Goal: Task Accomplishment & Management: Manage account settings

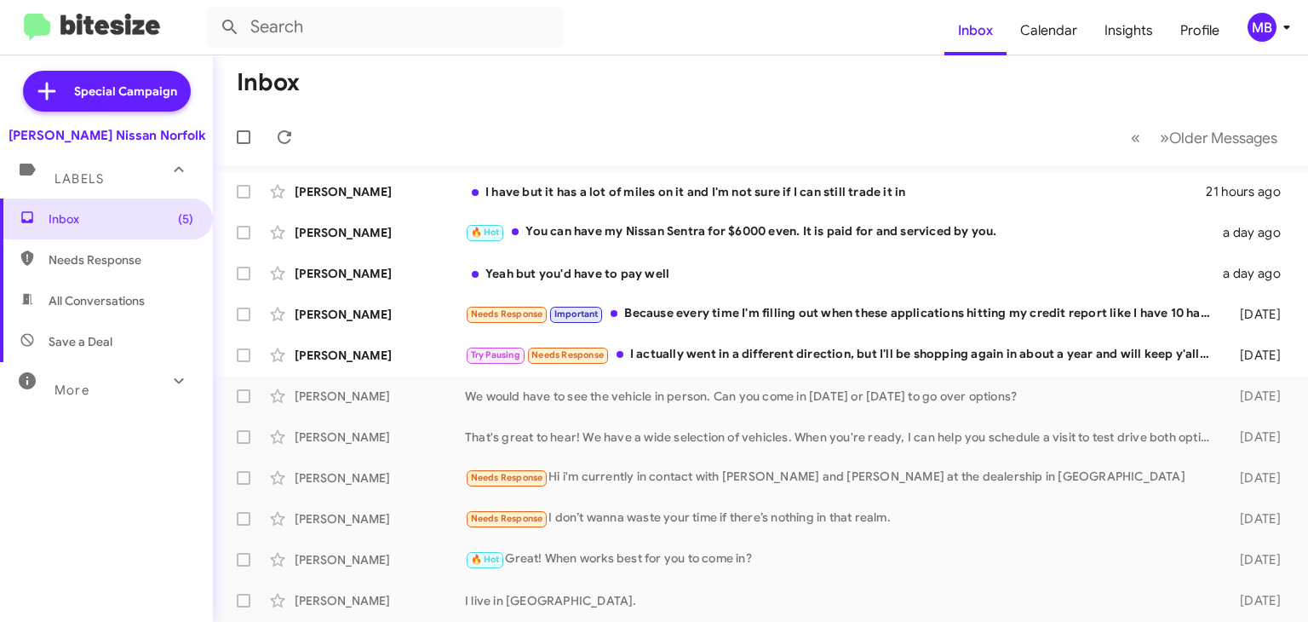
click at [1275, 32] on div "MB" at bounding box center [1262, 27] width 29 height 29
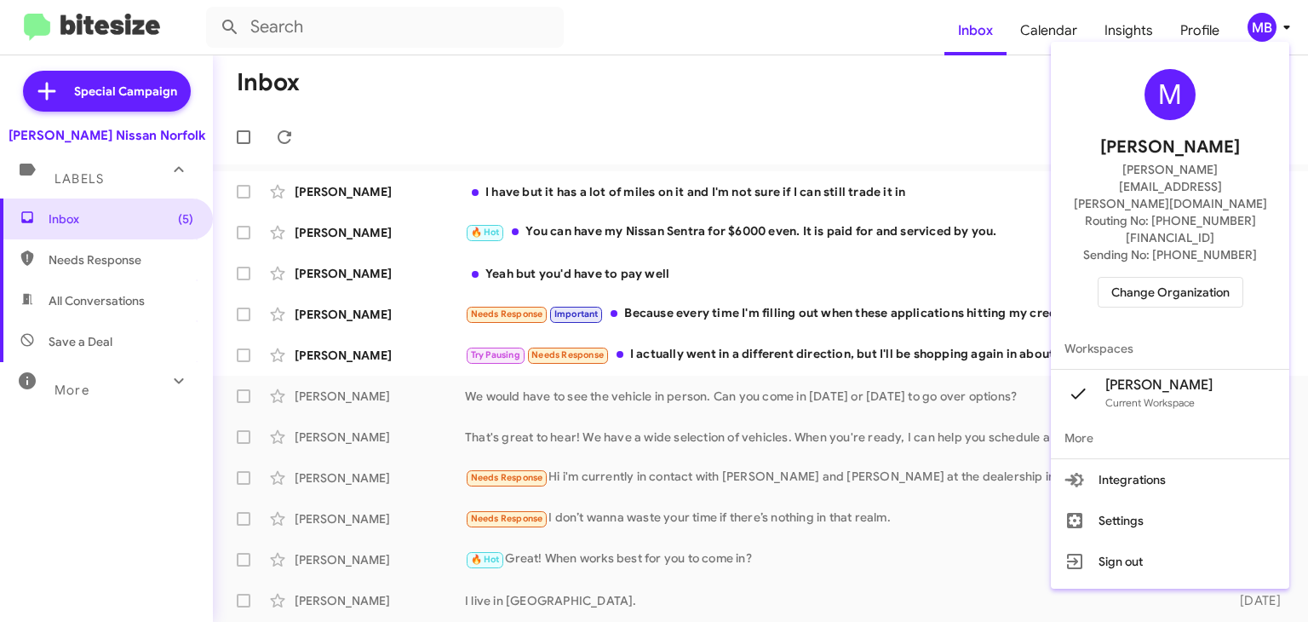
click at [803, 110] on div at bounding box center [654, 311] width 1308 height 622
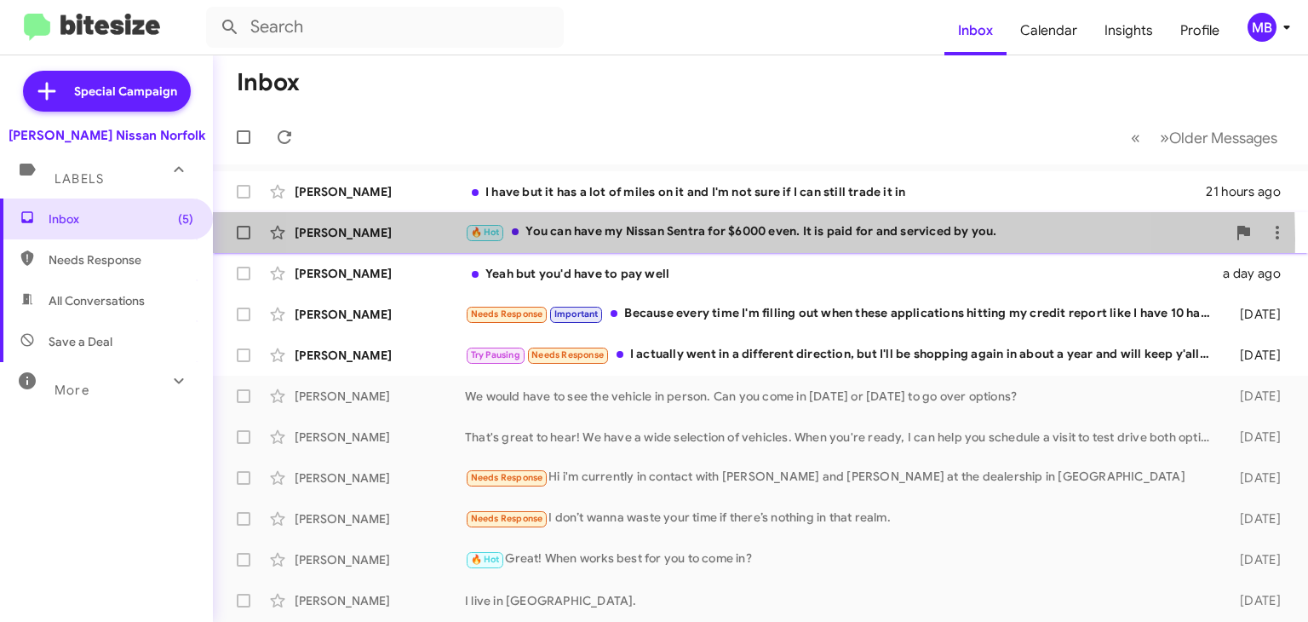
click at [682, 238] on div "🔥 Hot You can have my Nissan Sentra for $6000 even. It is paid for and serviced…" at bounding box center [845, 232] width 761 height 20
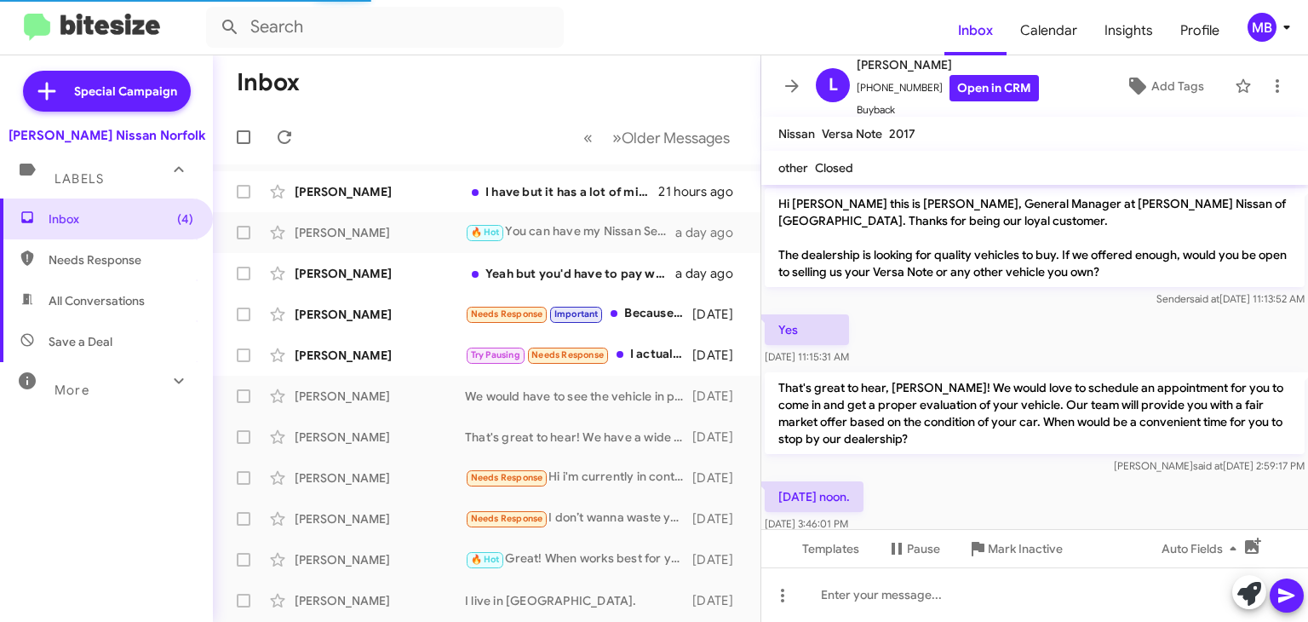
scroll to position [453, 0]
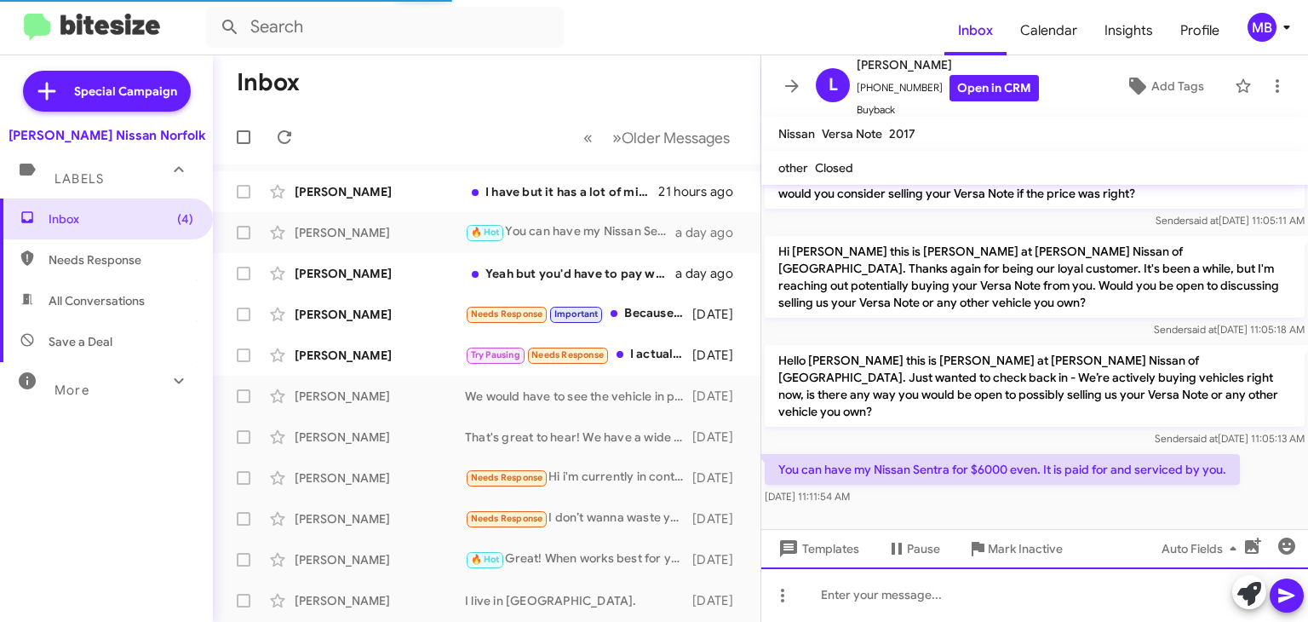
click at [896, 607] on div at bounding box center [1034, 594] width 547 height 55
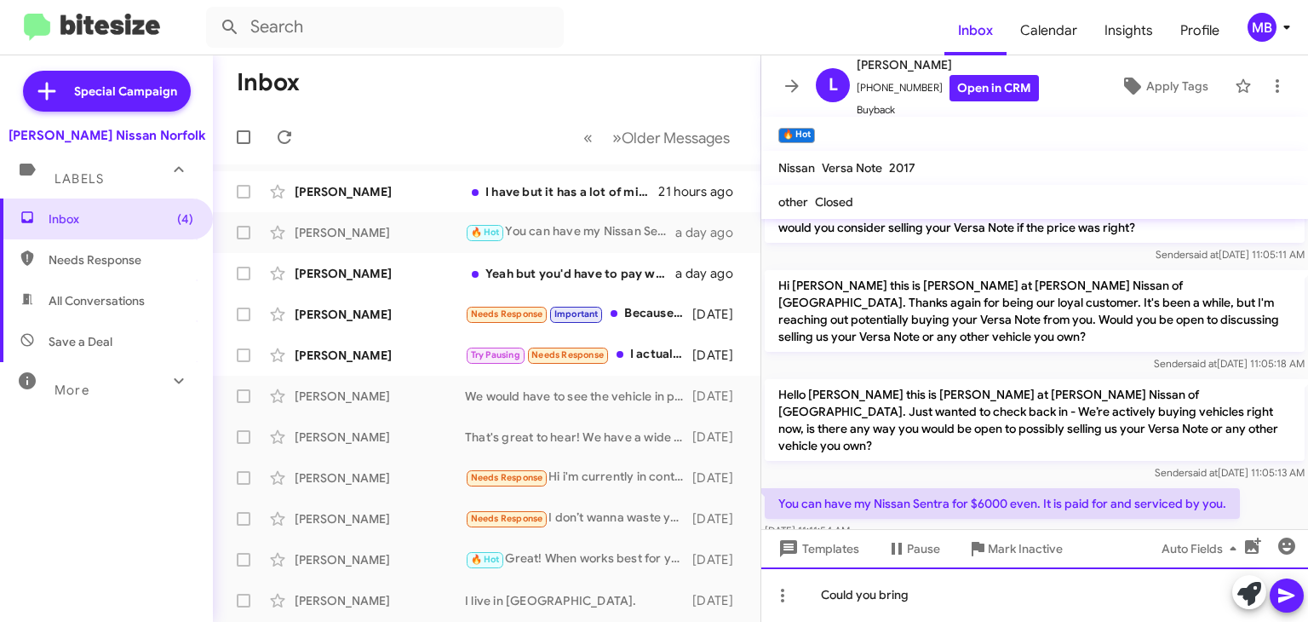
click at [934, 605] on div "Could you bring" at bounding box center [1034, 594] width 547 height 55
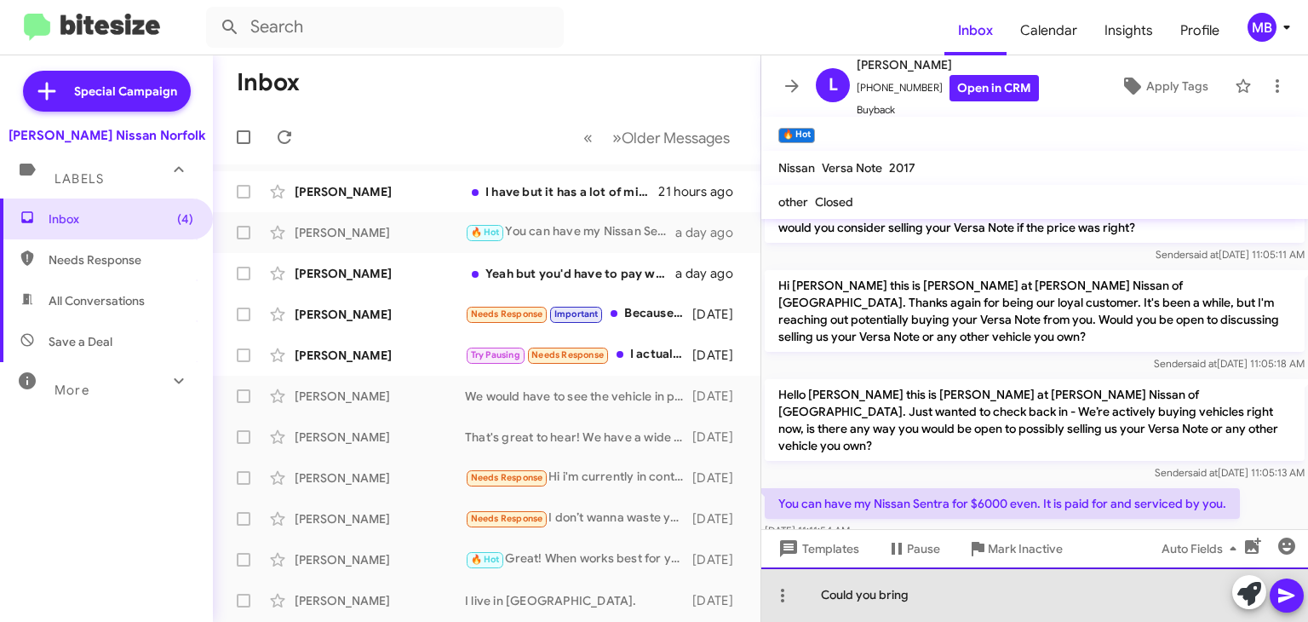
click at [1016, 604] on div "Could you bring" at bounding box center [1034, 594] width 547 height 55
click at [817, 595] on div "Could you bring your Sentra in [DATE] or [DATE] for a quick appraisal?" at bounding box center [1034, 594] width 547 height 55
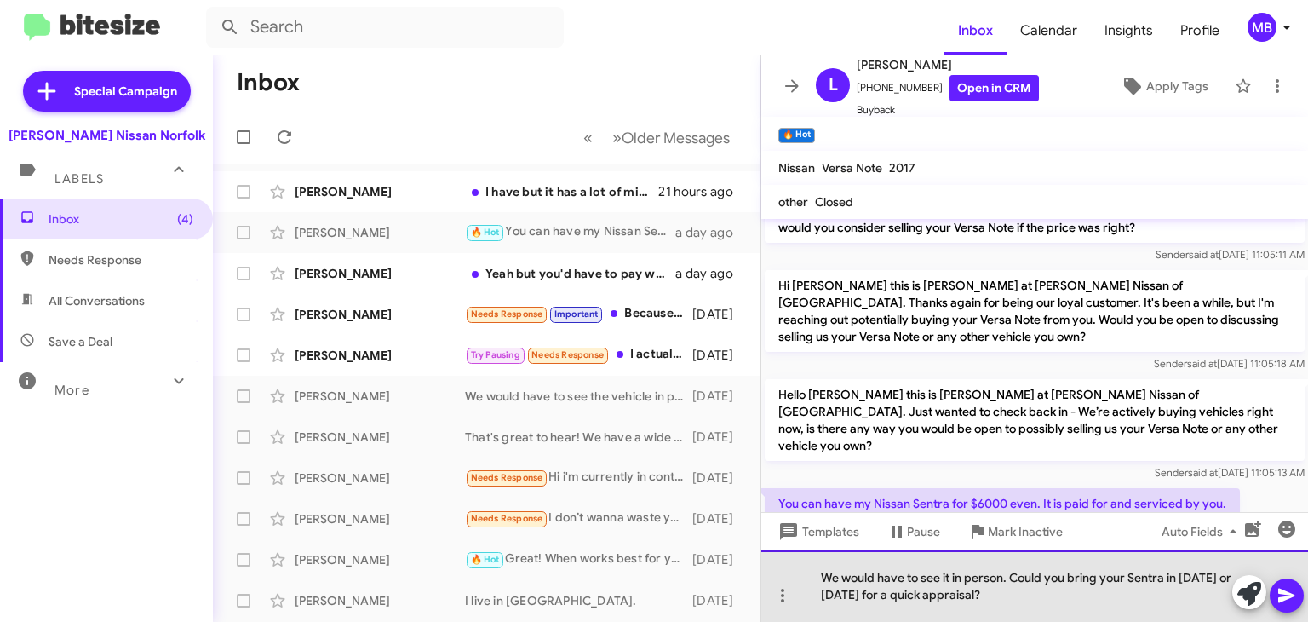
click at [943, 585] on div "We would have to see it in person. Could you bring your Sentra in [DATE] or [DA…" at bounding box center [1034, 586] width 547 height 72
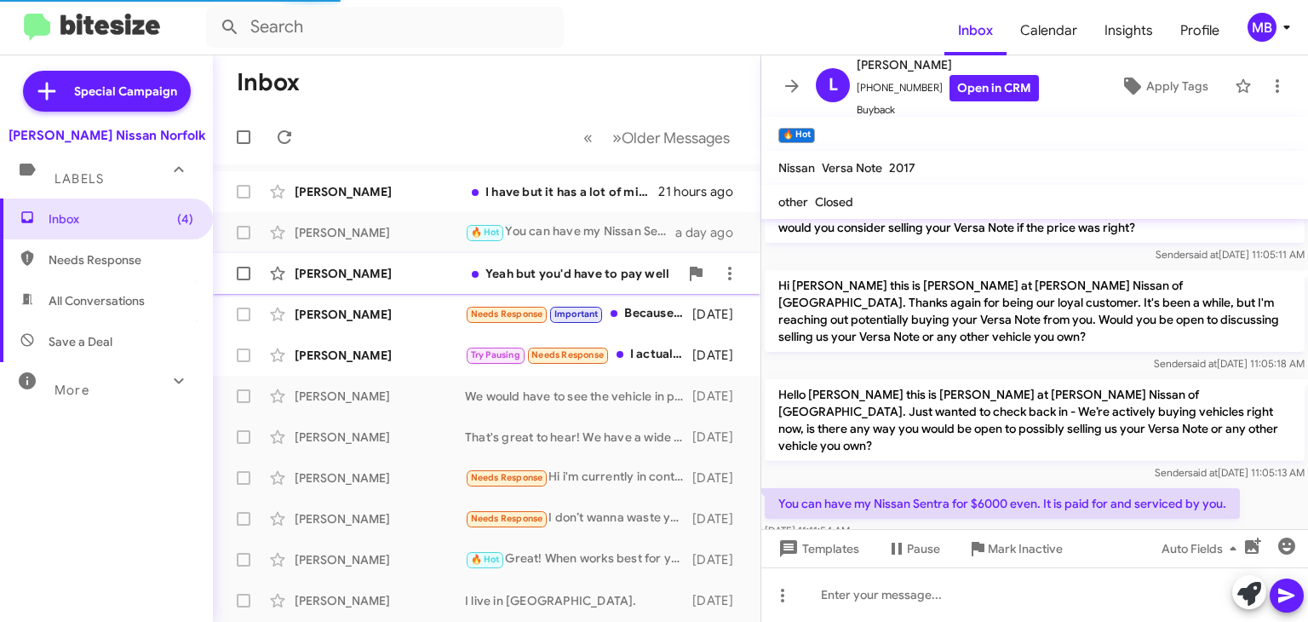
click at [534, 282] on div "[PERSON_NAME] Yeah but you'd have to pay well a day ago" at bounding box center [487, 273] width 520 height 34
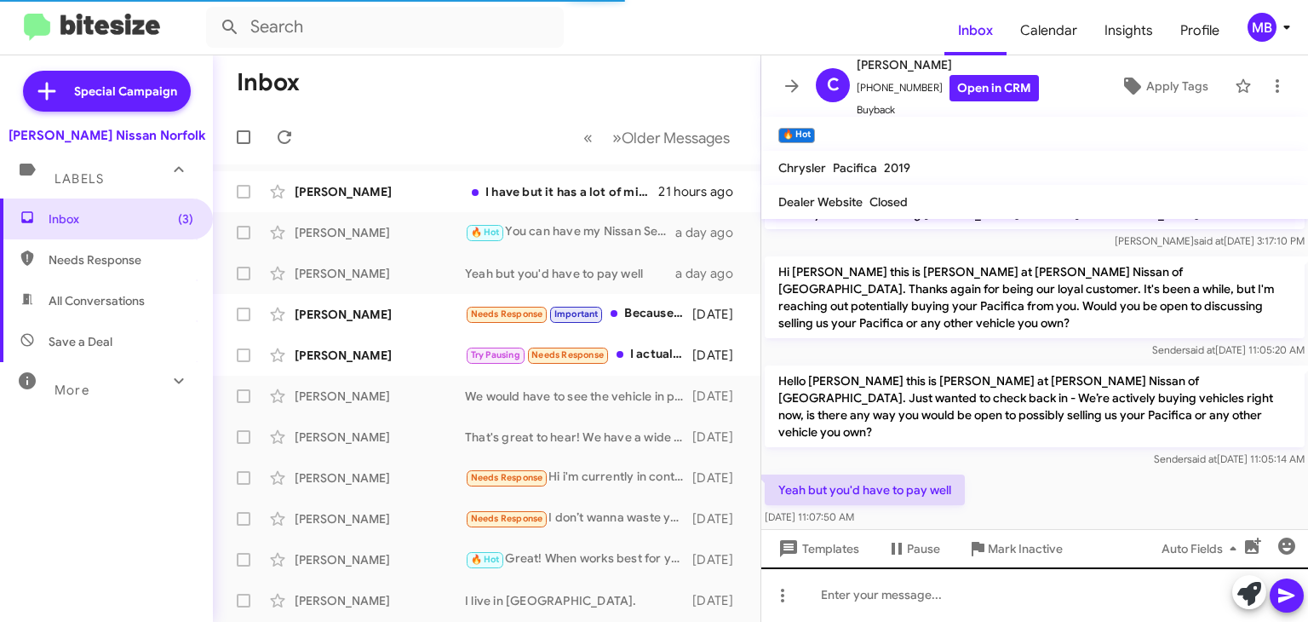
scroll to position [341, 0]
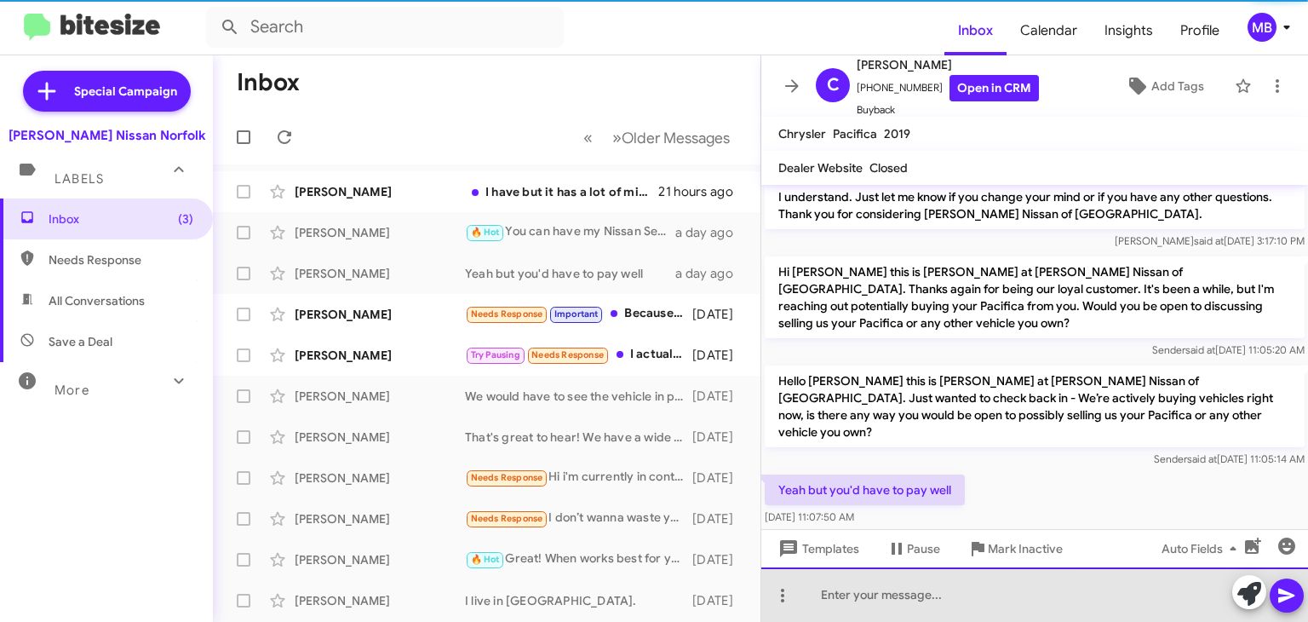
click at [868, 618] on div at bounding box center [1034, 594] width 547 height 55
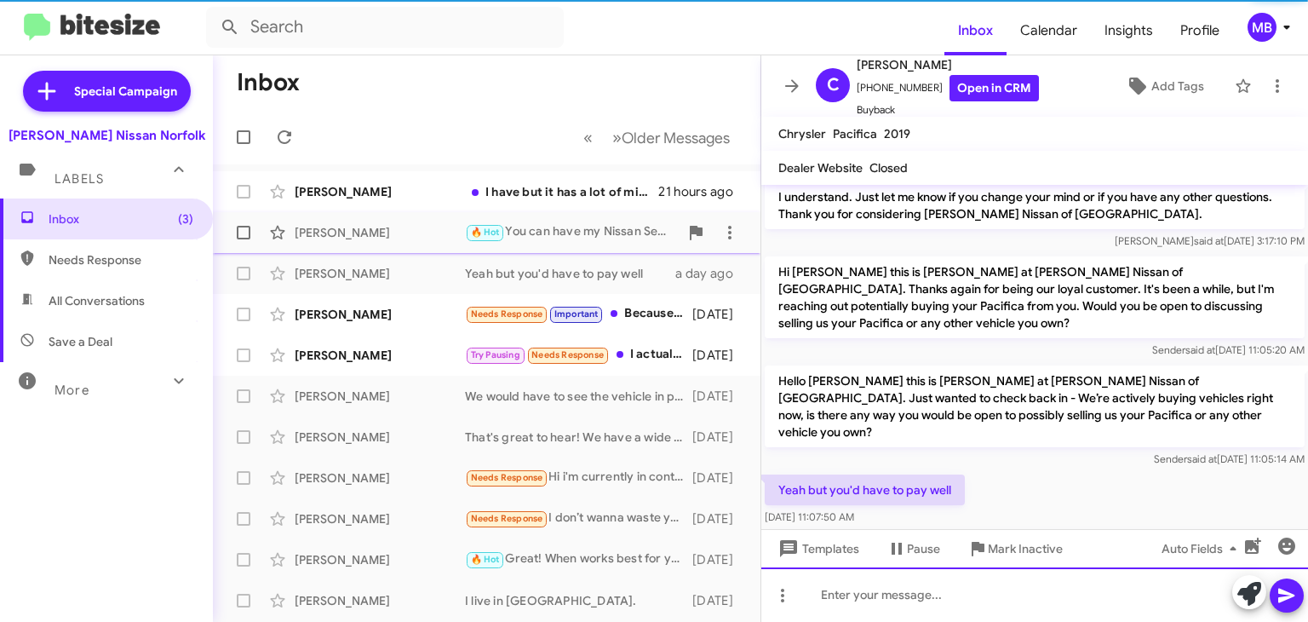
scroll to position [0, 0]
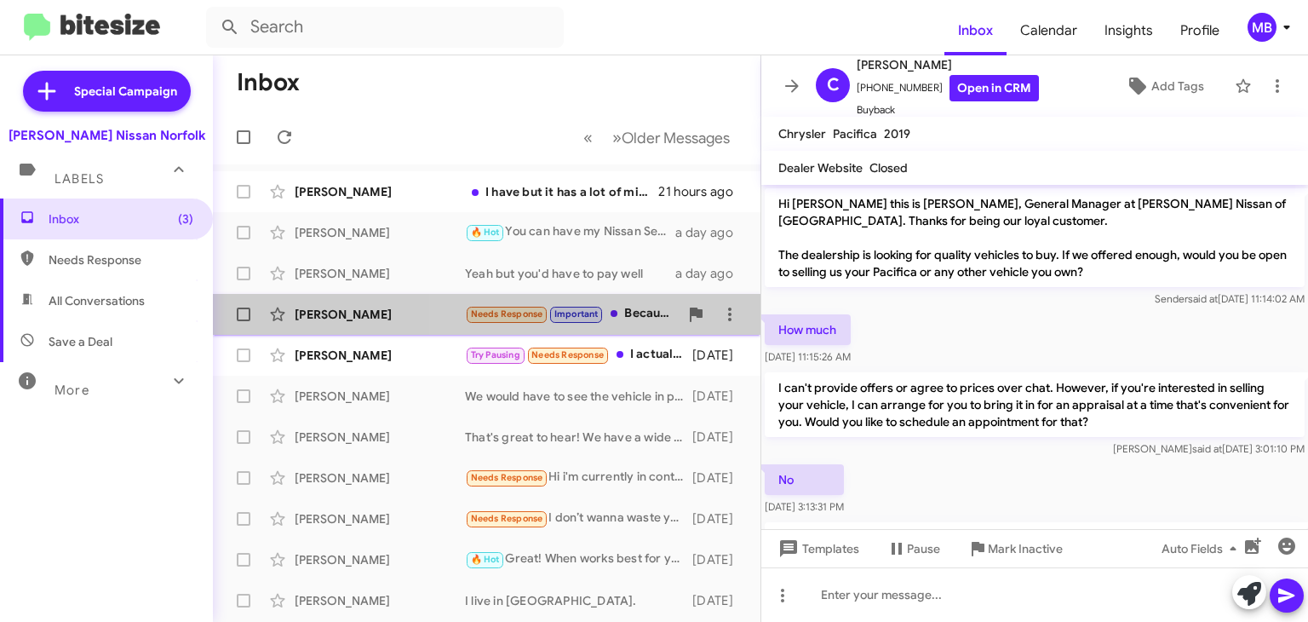
click at [588, 318] on span "Important" at bounding box center [577, 313] width 44 height 11
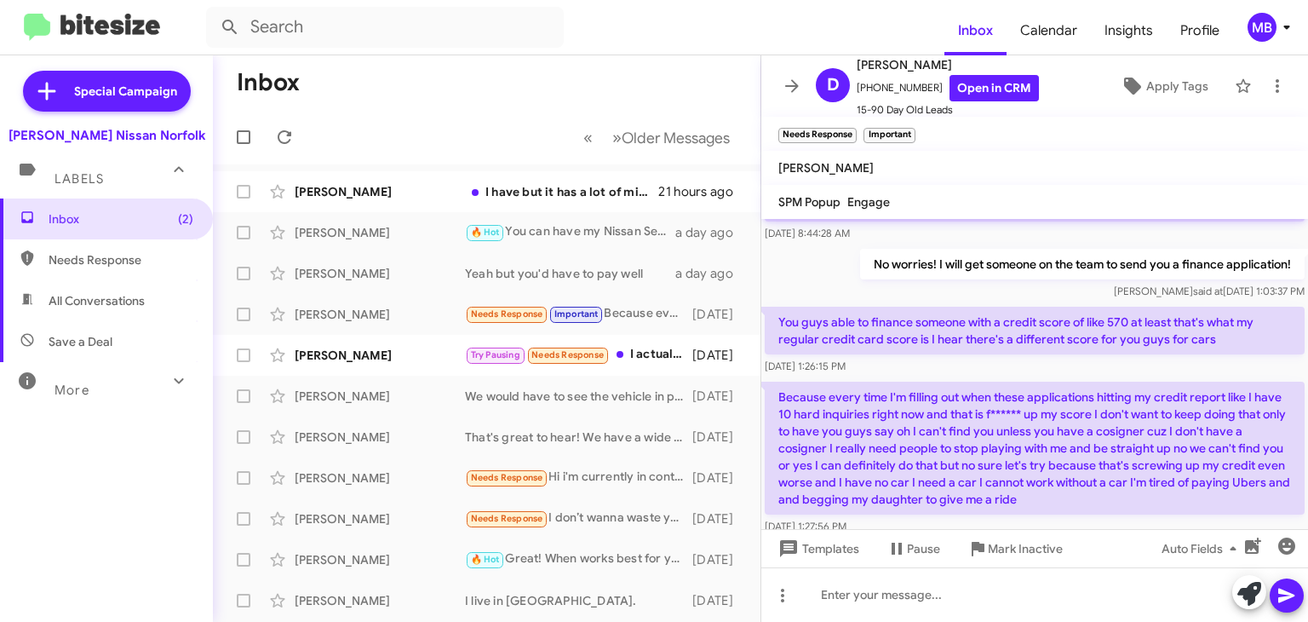
scroll to position [1111, 0]
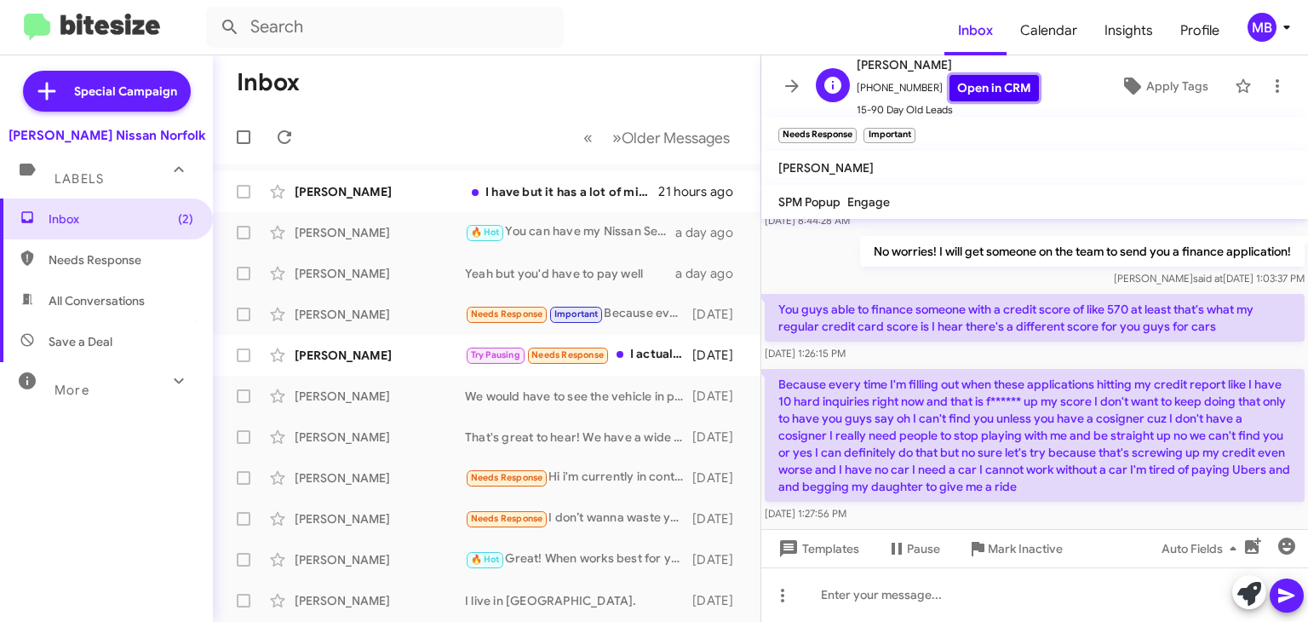
click at [972, 91] on link "Open in CRM" at bounding box center [994, 88] width 89 height 26
click at [553, 196] on div "I have but it has a lot of miles on it and I'm not sure if I can still trade it…" at bounding box center [572, 191] width 214 height 17
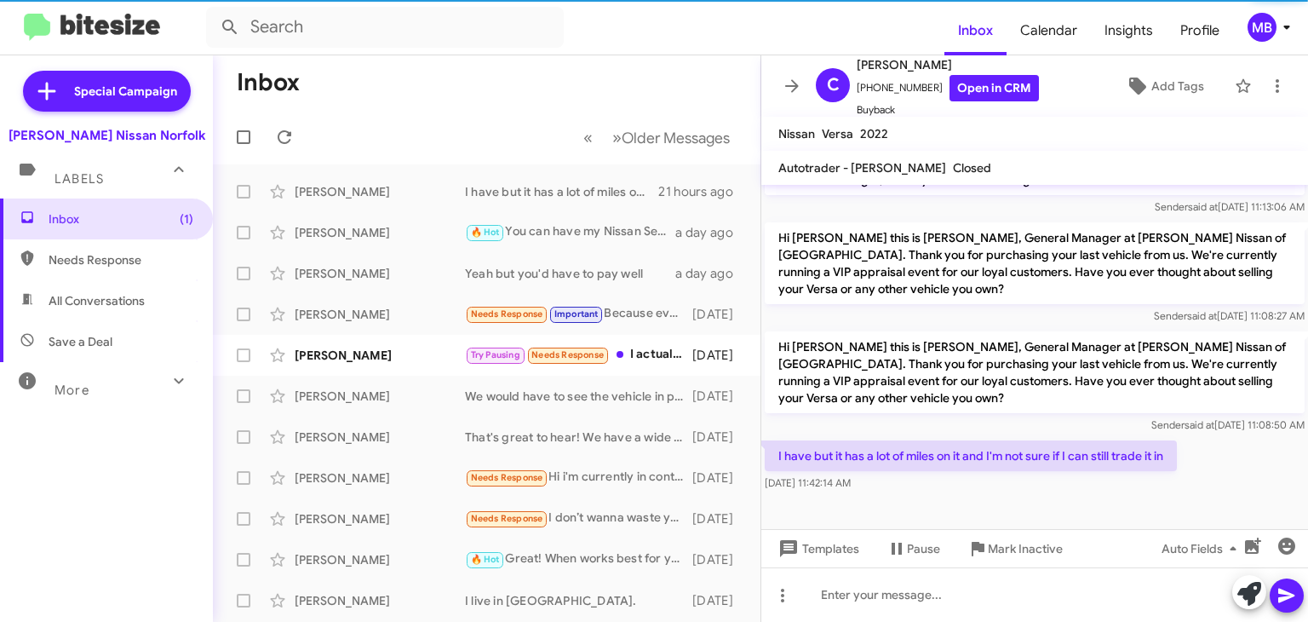
scroll to position [477, 0]
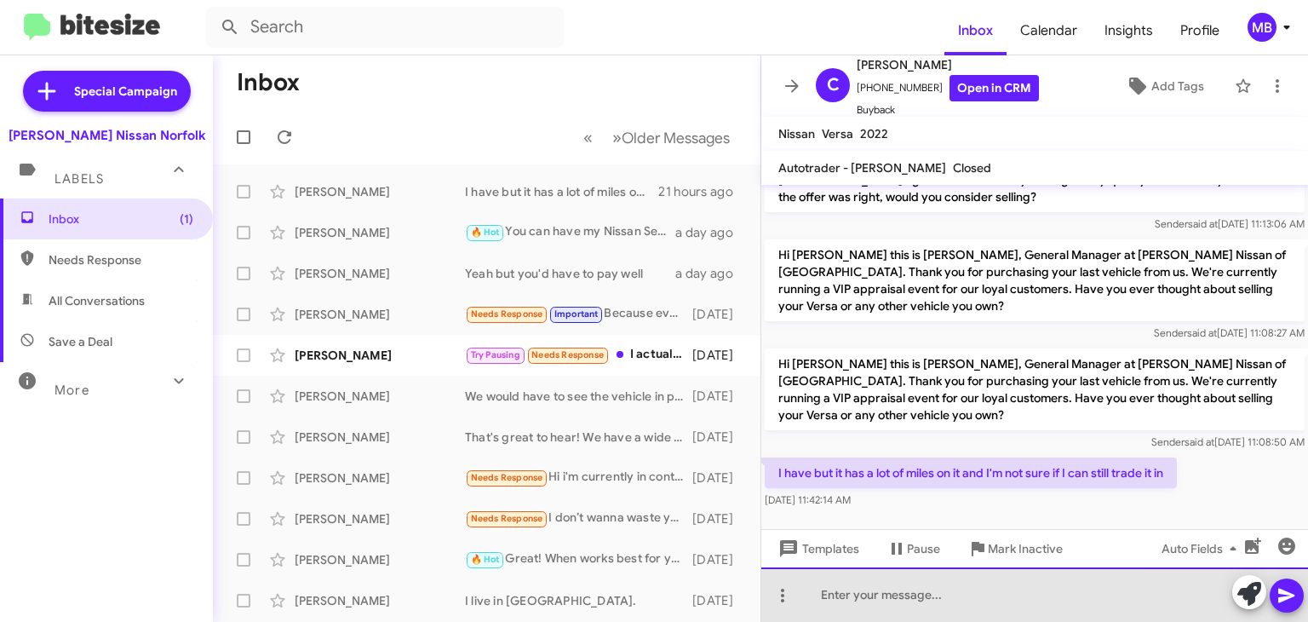
click at [903, 594] on div at bounding box center [1034, 594] width 547 height 55
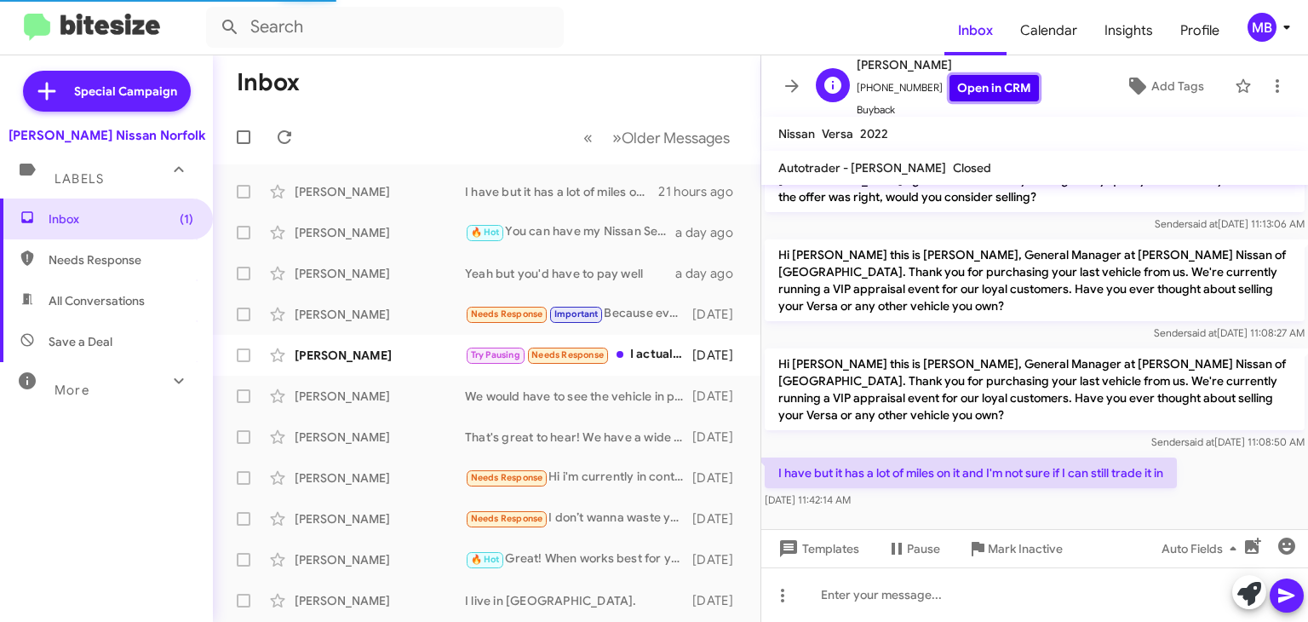
click at [950, 89] on link "Open in CRM" at bounding box center [994, 88] width 89 height 26
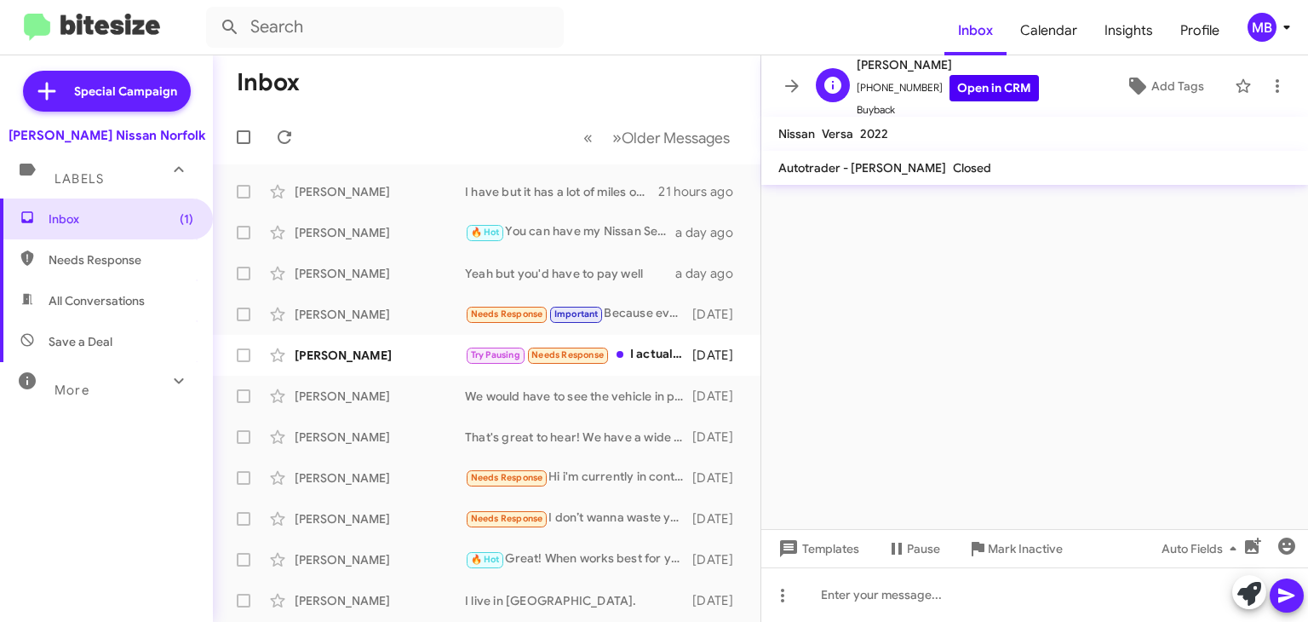
scroll to position [0, 0]
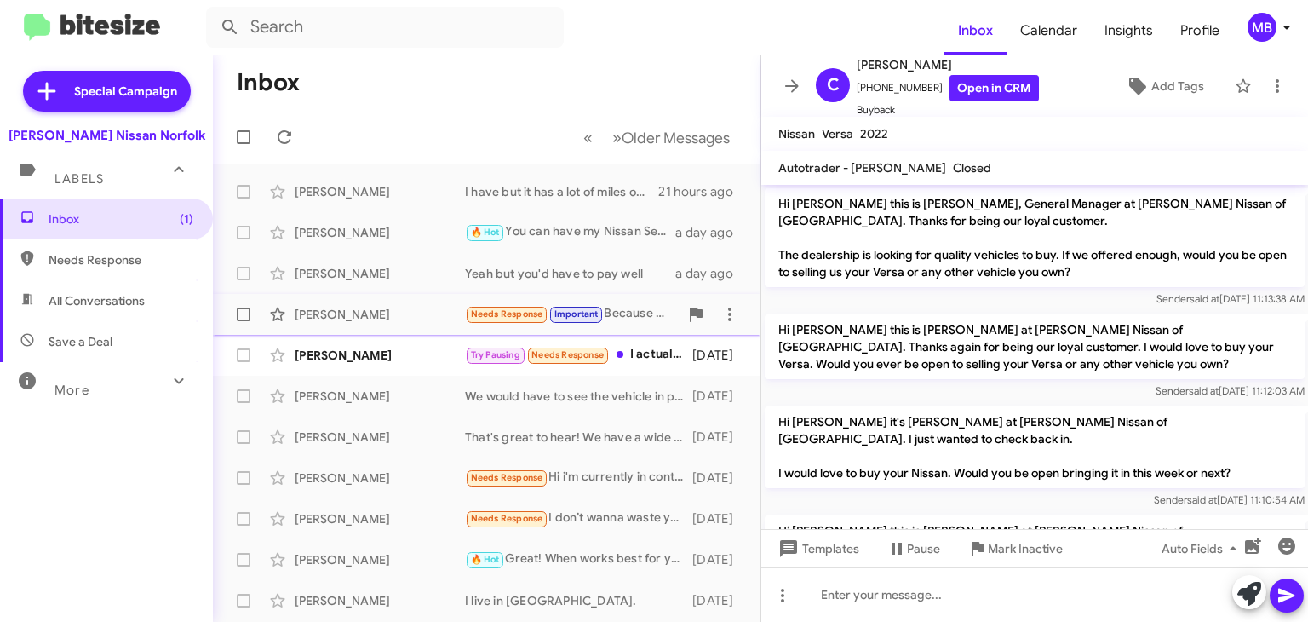
click at [543, 319] on span "Needs Response" at bounding box center [507, 313] width 72 height 11
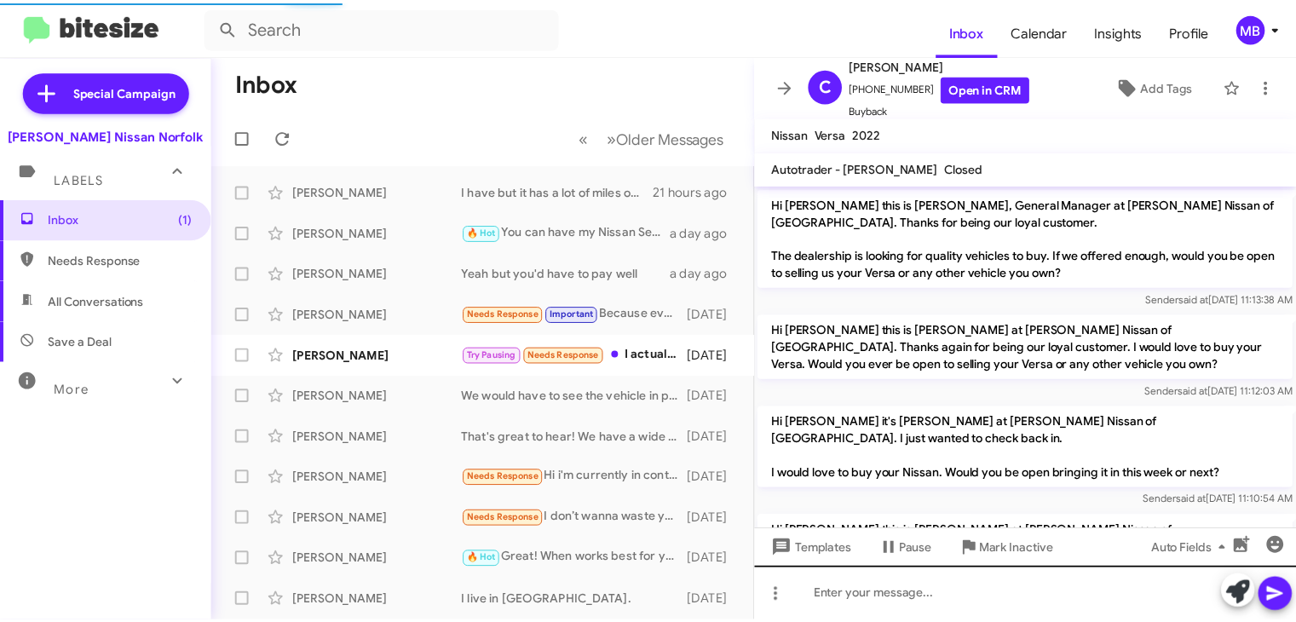
scroll to position [1077, 0]
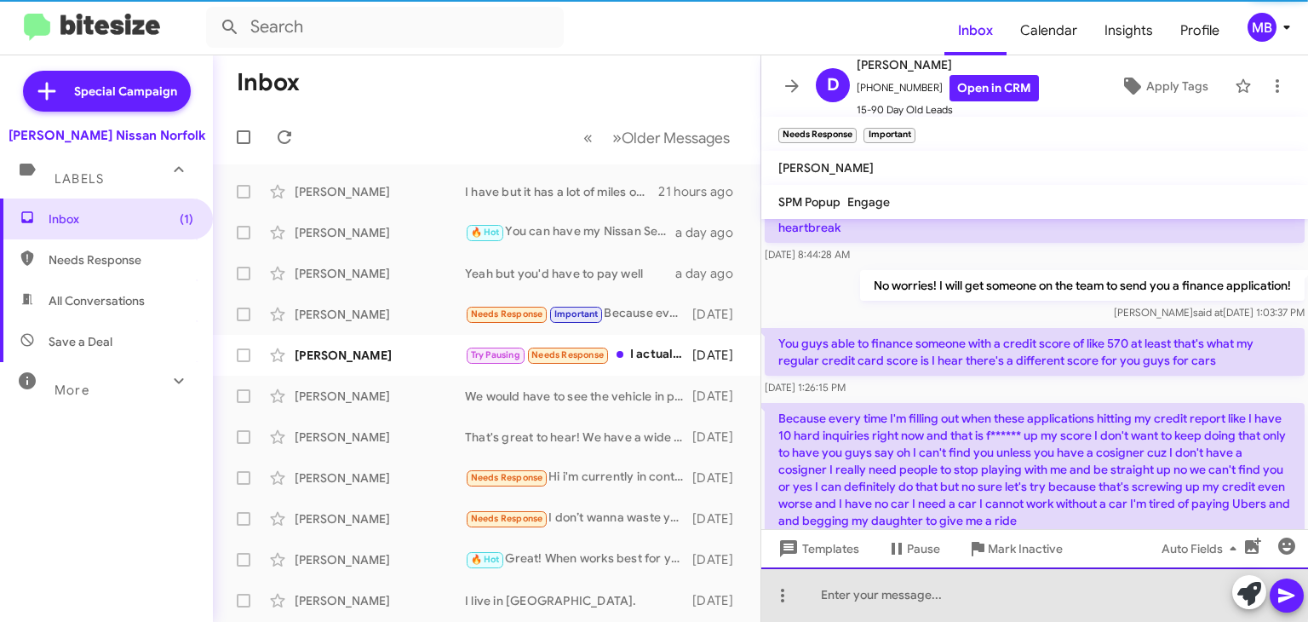
click at [906, 593] on div at bounding box center [1034, 594] width 547 height 55
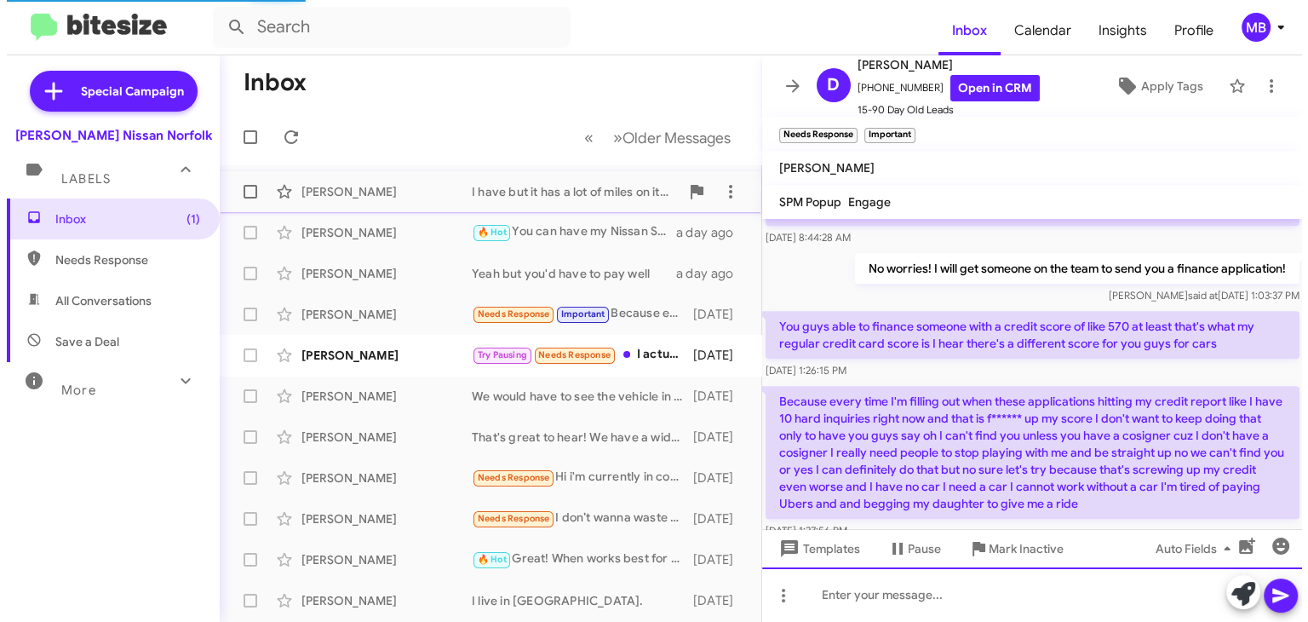
scroll to position [0, 0]
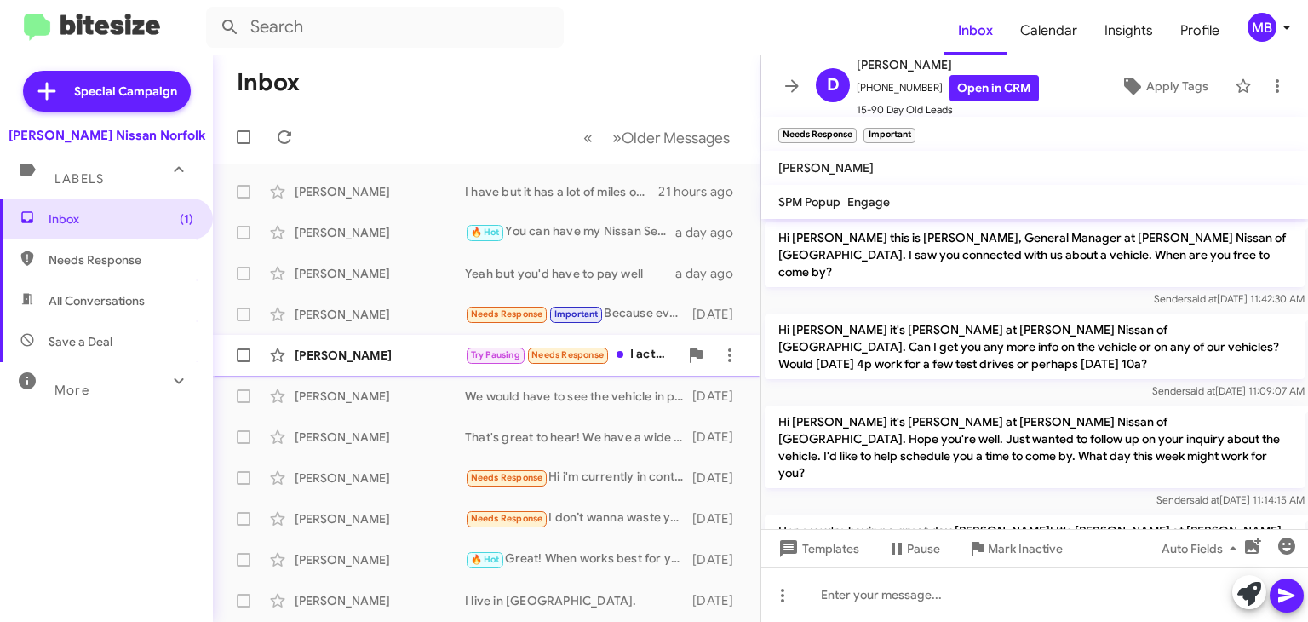
drag, startPoint x: 477, startPoint y: 350, endPoint x: 464, endPoint y: 359, distance: 15.4
click at [464, 359] on div "[PERSON_NAME] Try Pausing Needs Response I actually went in a different directi…" at bounding box center [487, 355] width 520 height 34
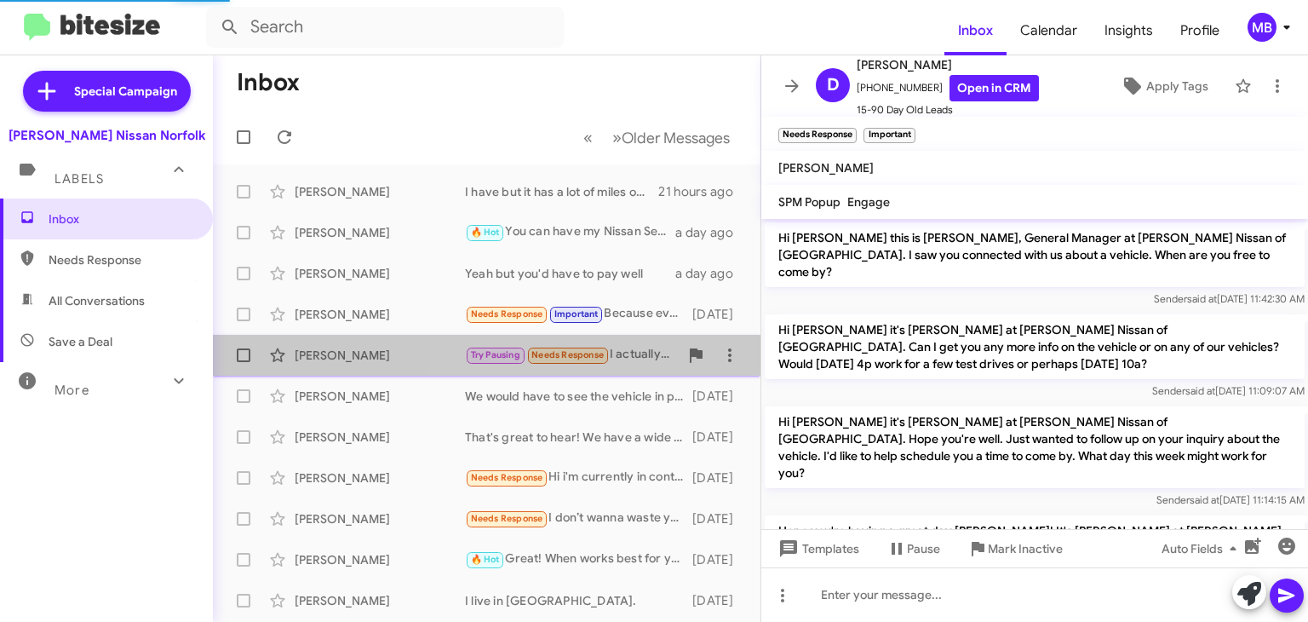
click at [617, 358] on div "Try Pausing Needs Response I actually went in a different direction, but I'll b…" at bounding box center [572, 355] width 214 height 20
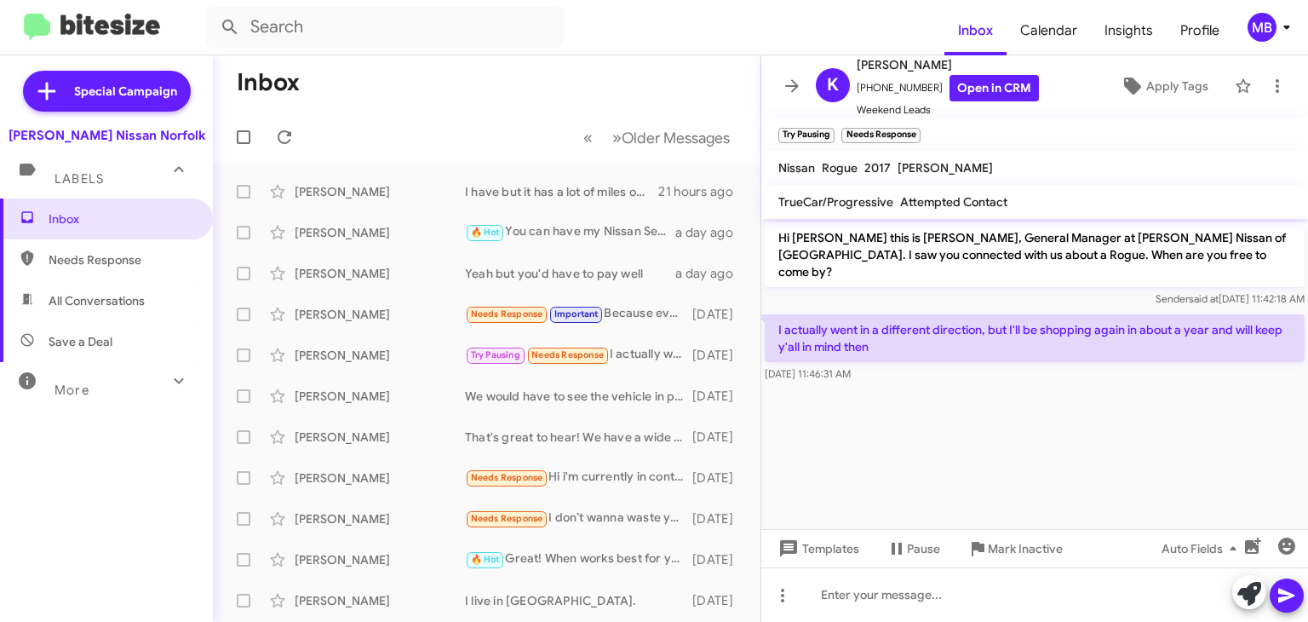
click at [83, 260] on span "Needs Response" at bounding box center [121, 259] width 145 height 17
type input "in:needs-response"
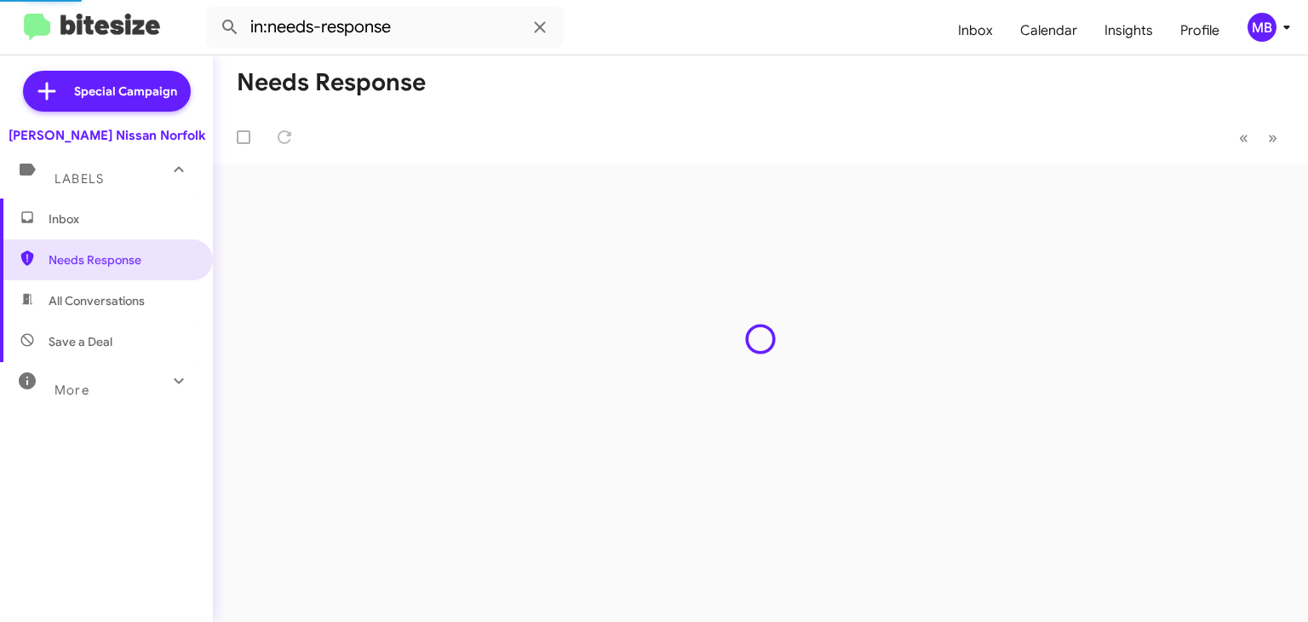
click at [102, 209] on span "Inbox" at bounding box center [106, 218] width 213 height 41
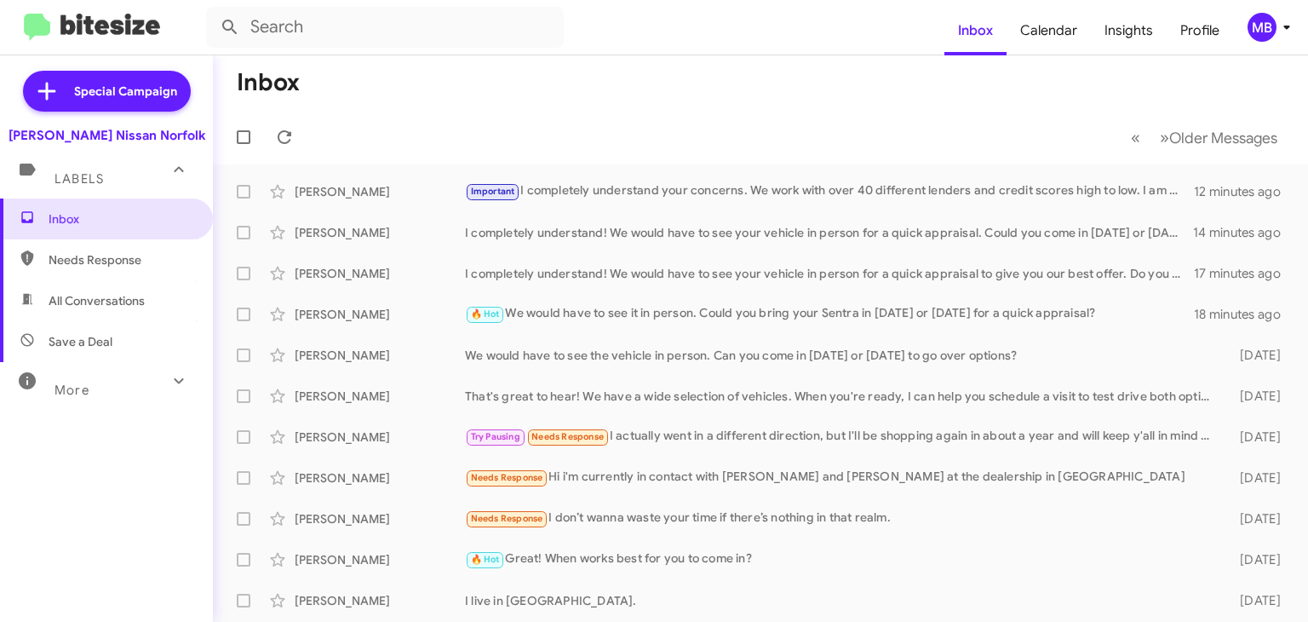
click at [129, 255] on span "Needs Response" at bounding box center [121, 259] width 145 height 17
type input "in:needs-response"
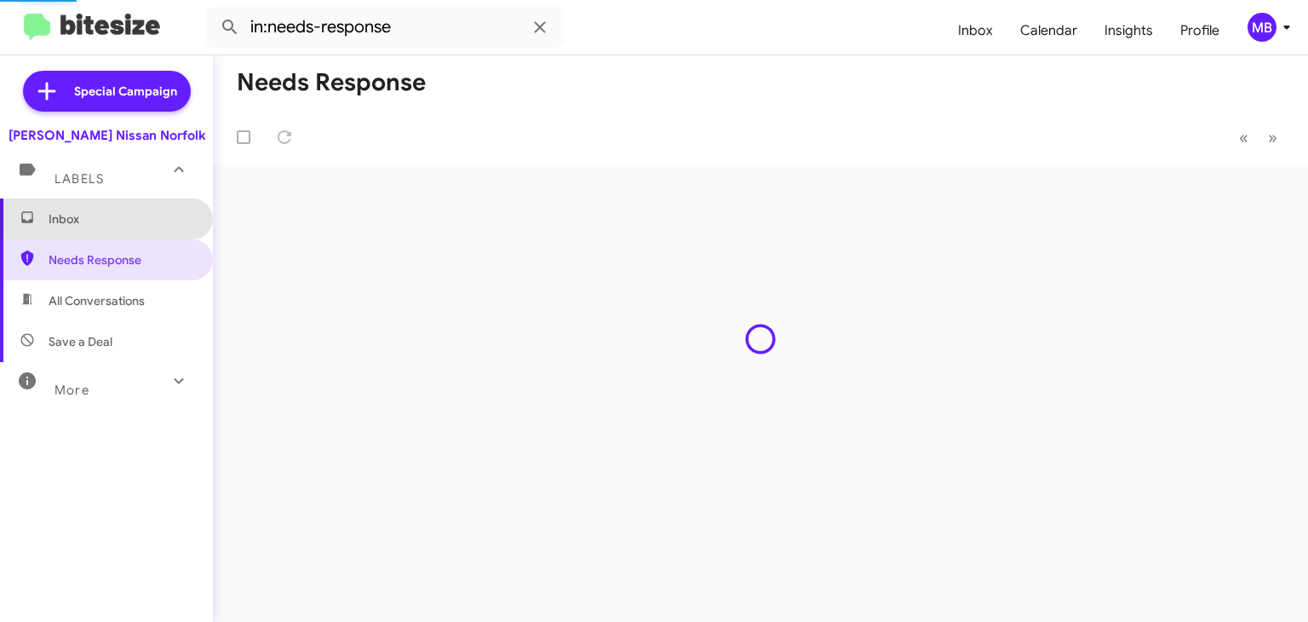
click at [128, 205] on span "Inbox" at bounding box center [106, 218] width 213 height 41
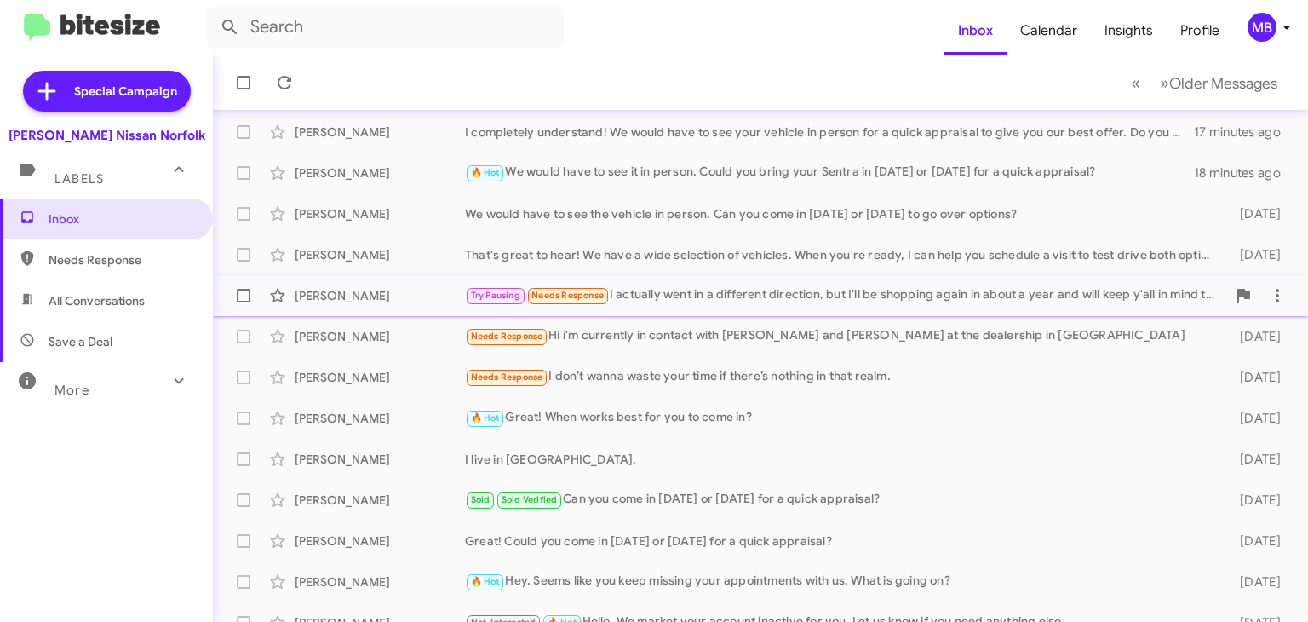
scroll to position [143, 0]
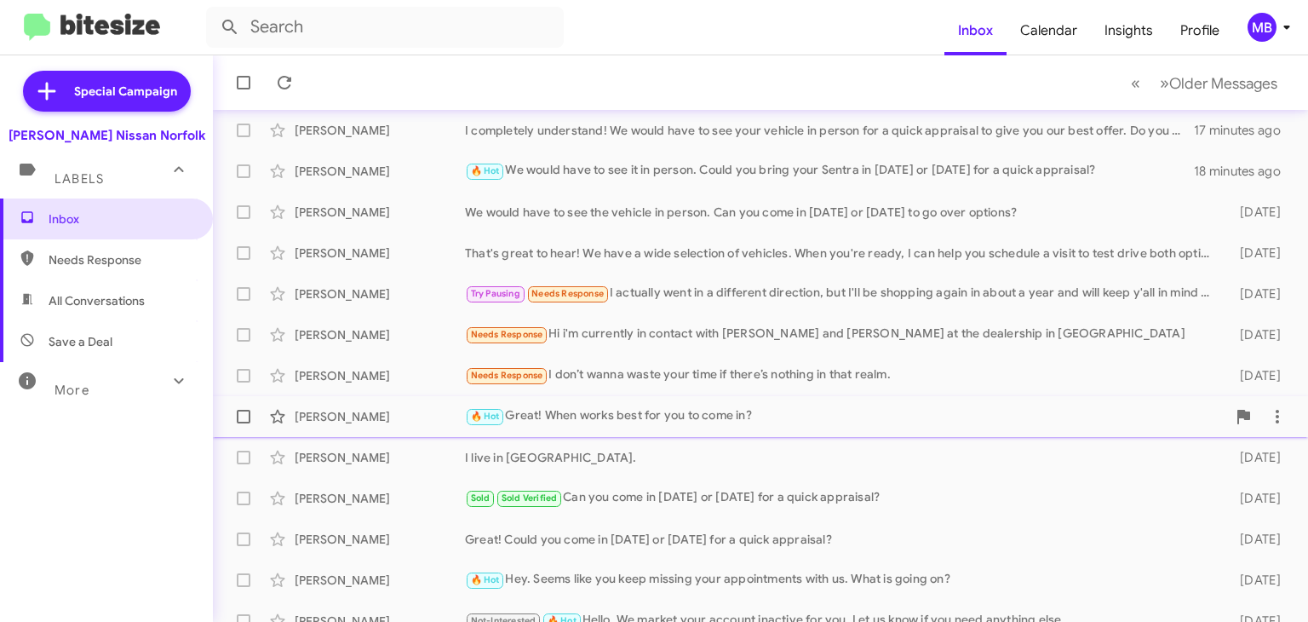
click at [657, 421] on div "🔥 Hot Great! When works best for you to come in?" at bounding box center [845, 416] width 761 height 20
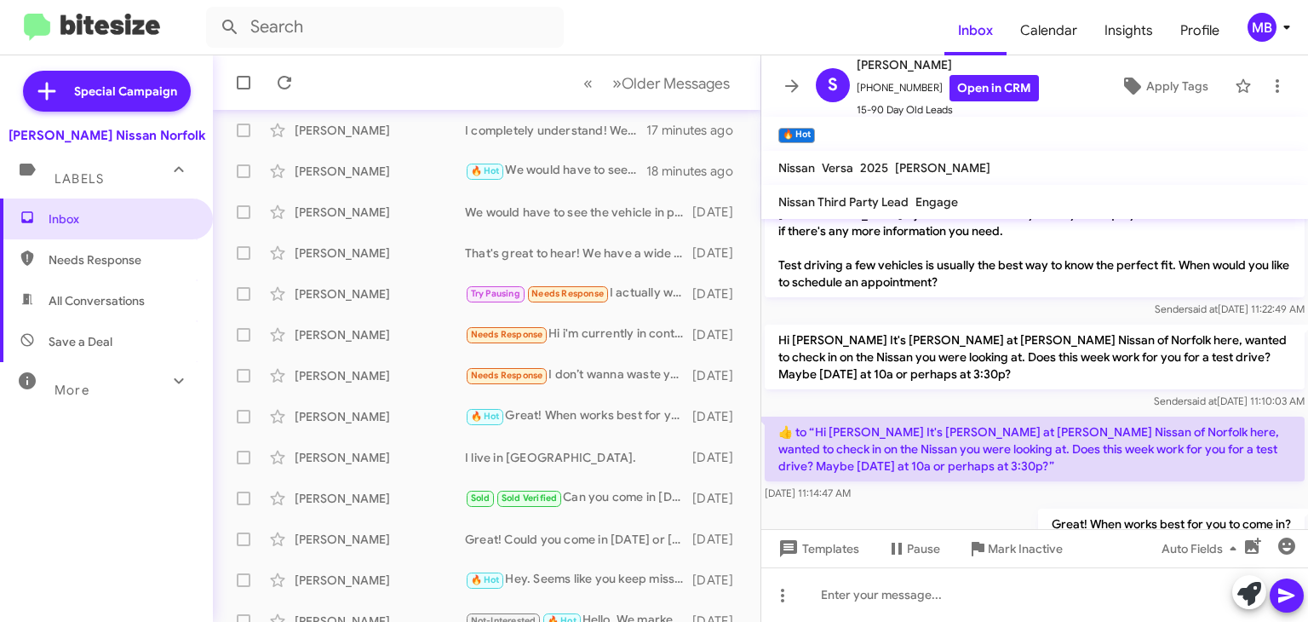
scroll to position [1135, 0]
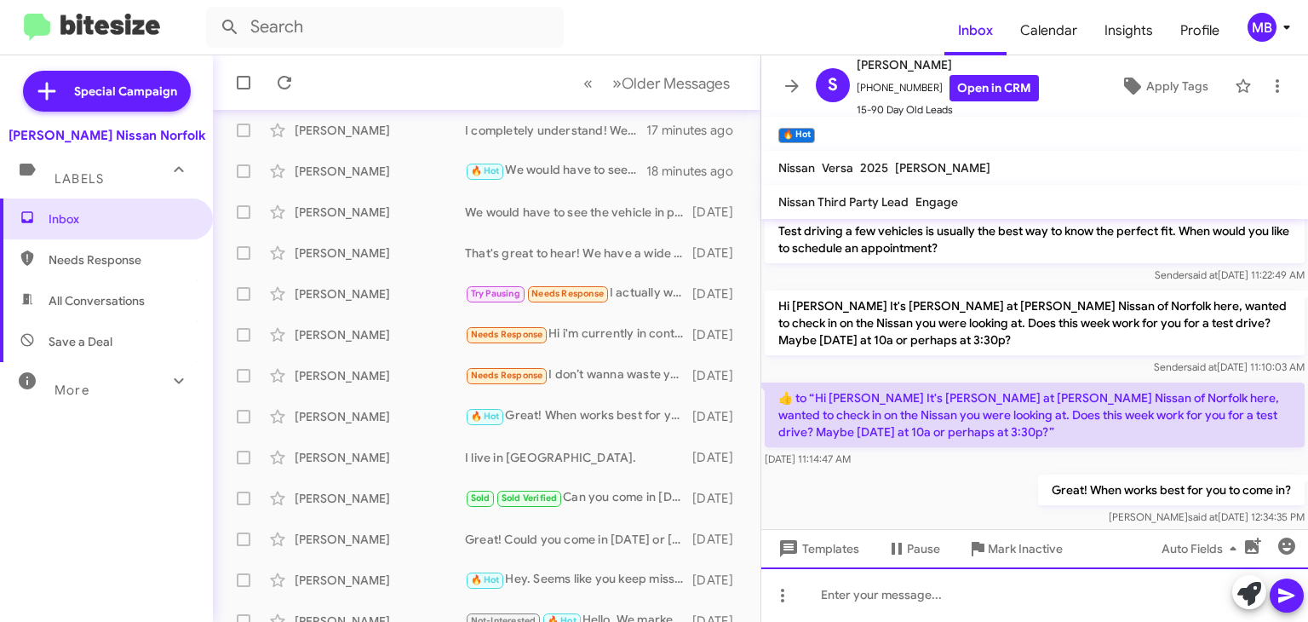
click at [896, 590] on div at bounding box center [1034, 594] width 547 height 55
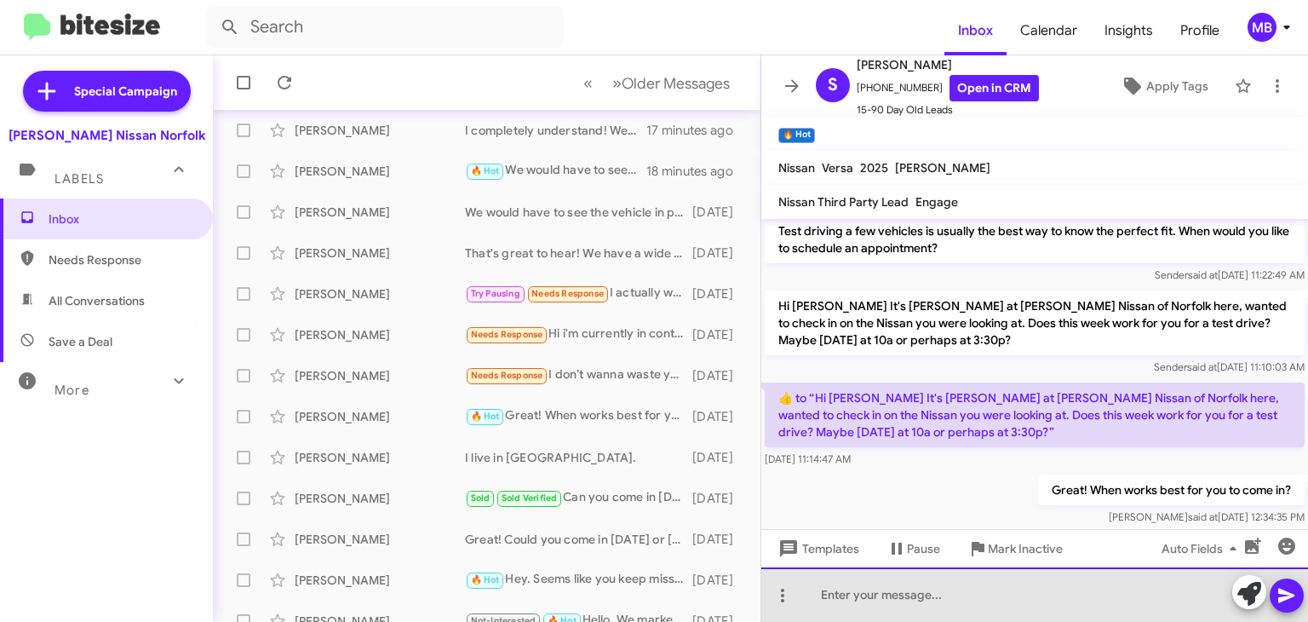
click at [896, 590] on div at bounding box center [1034, 594] width 547 height 55
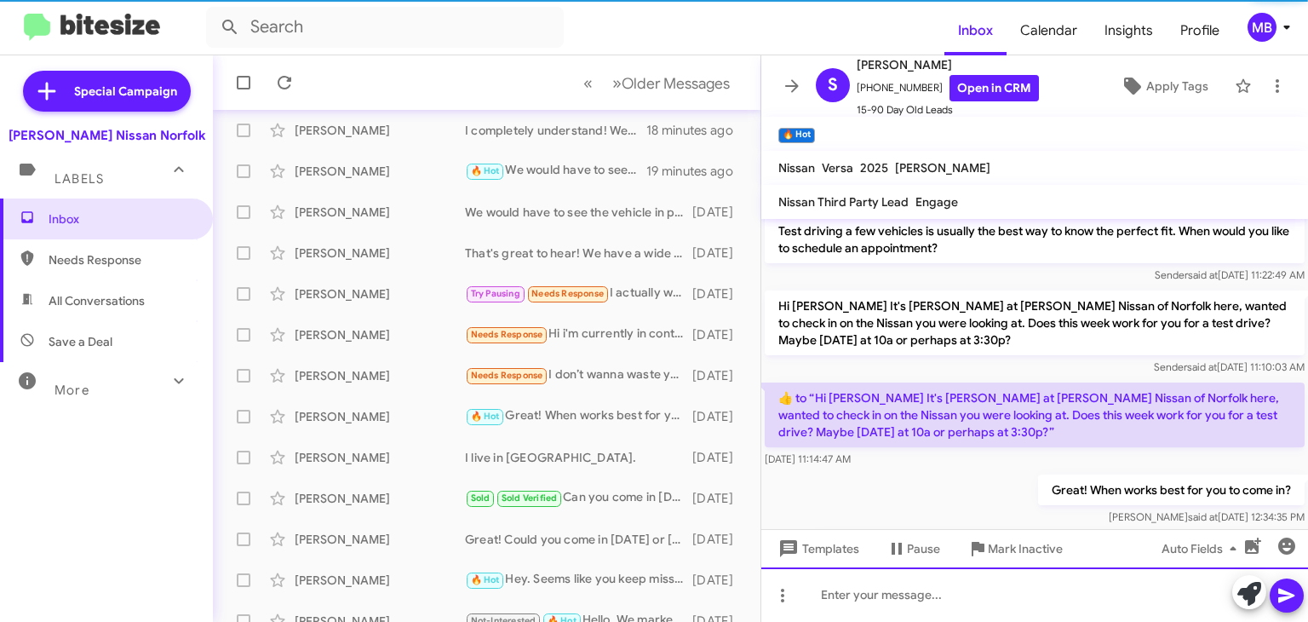
scroll to position [0, 0]
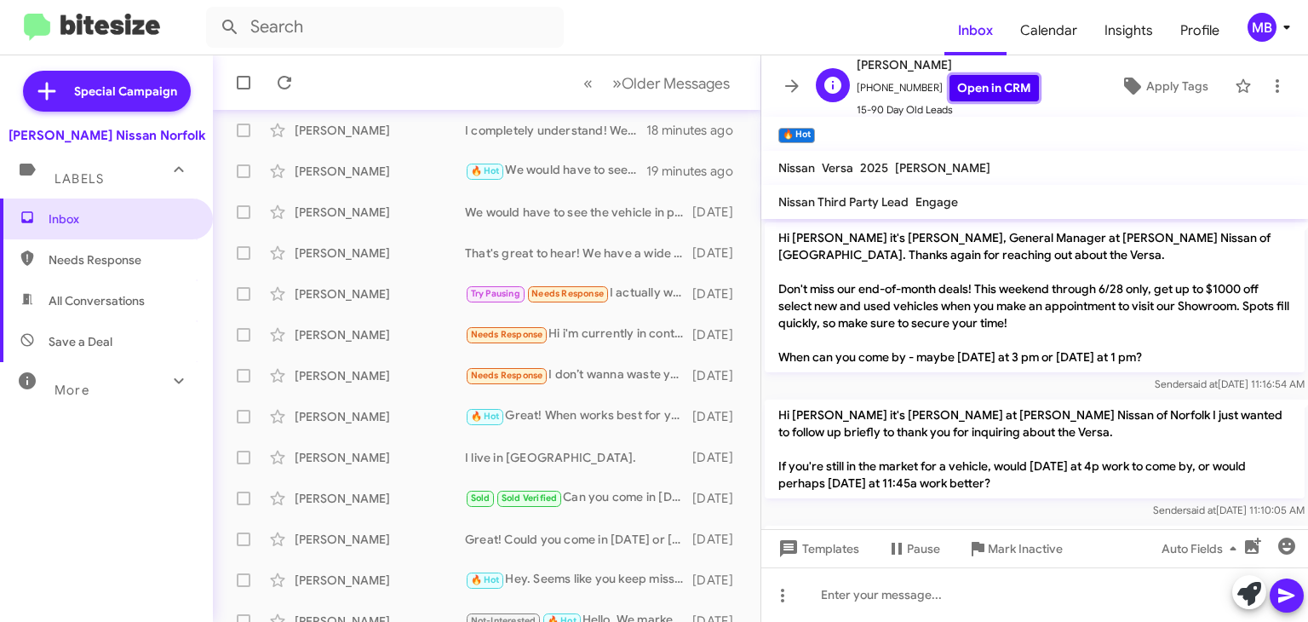
click at [971, 89] on link "Open in CRM" at bounding box center [994, 88] width 89 height 26
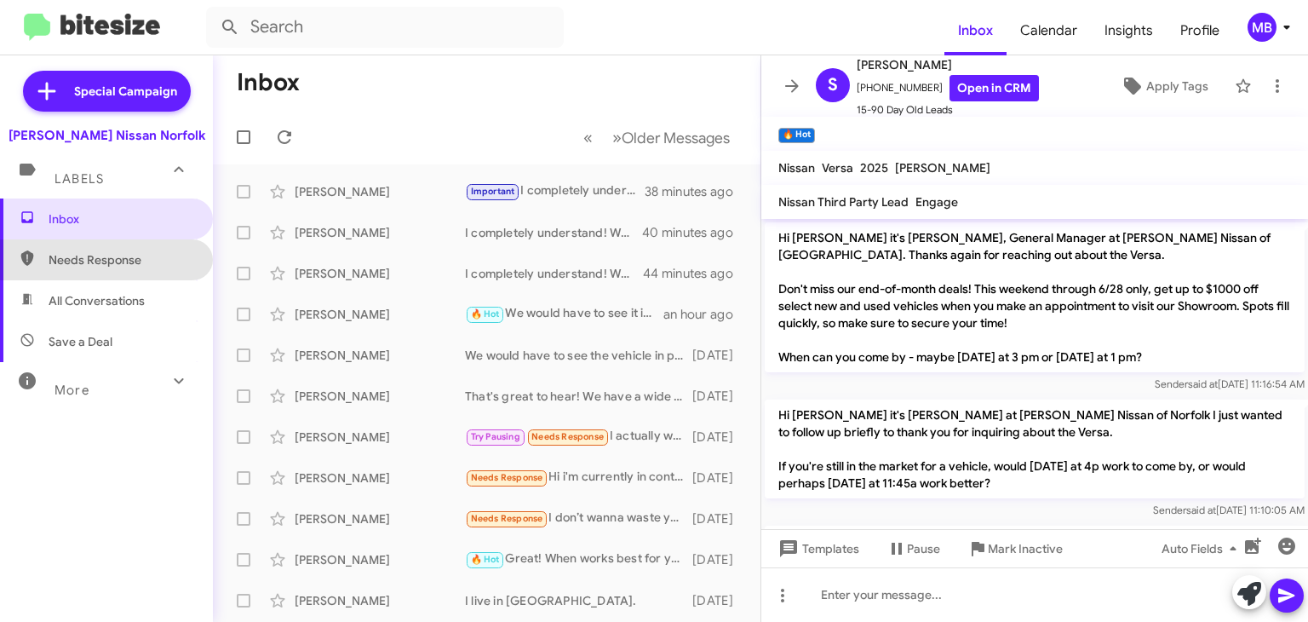
click at [133, 251] on span "Needs Response" at bounding box center [121, 259] width 145 height 17
type input "in:needs-response"
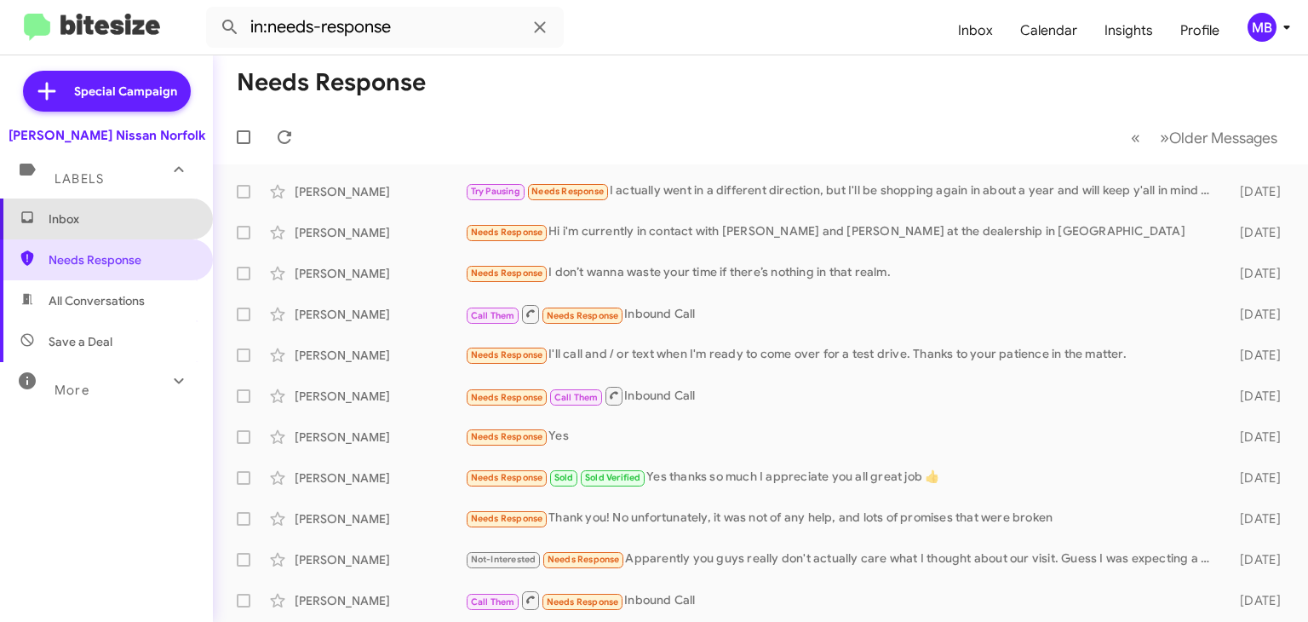
click at [126, 222] on span "Inbox" at bounding box center [121, 218] width 145 height 17
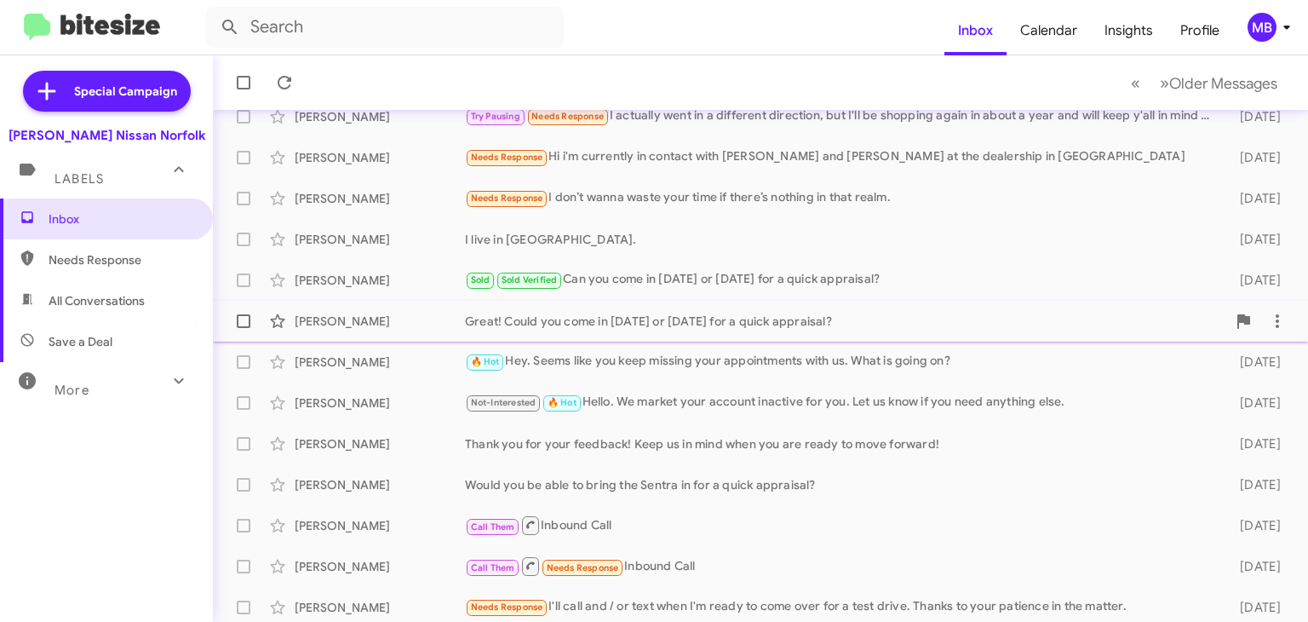
scroll to position [367, 0]
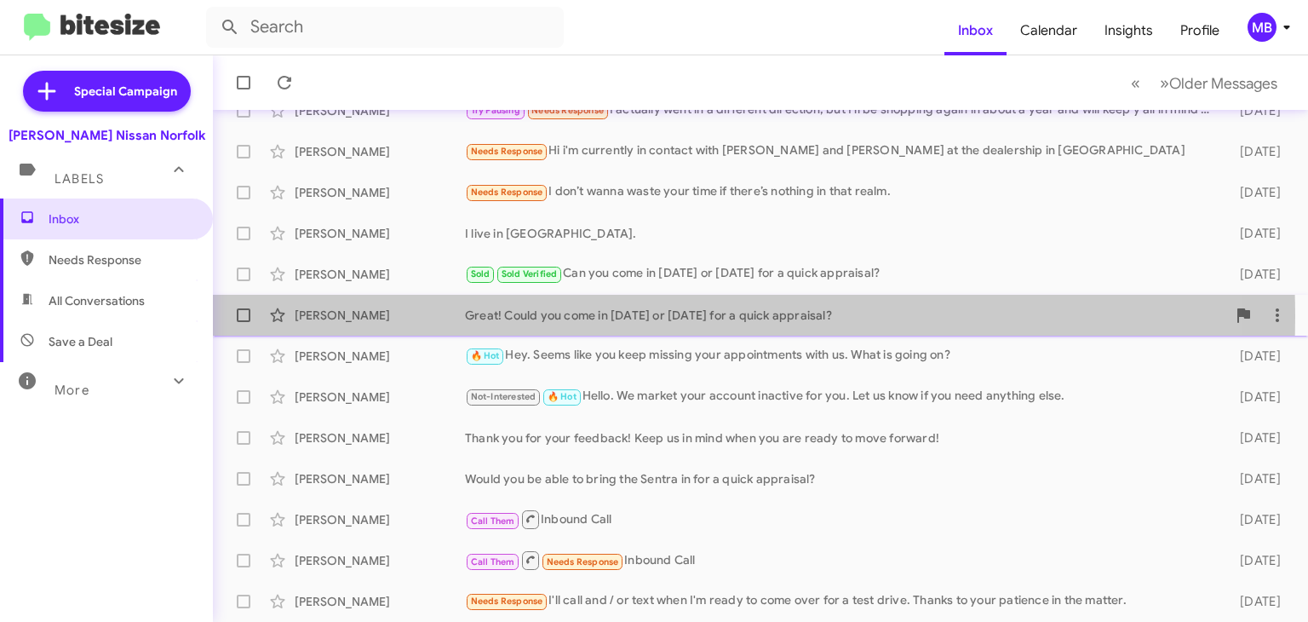
click at [619, 316] on div "Great! Could you come in [DATE] or [DATE] for a quick appraisal?" at bounding box center [845, 315] width 761 height 17
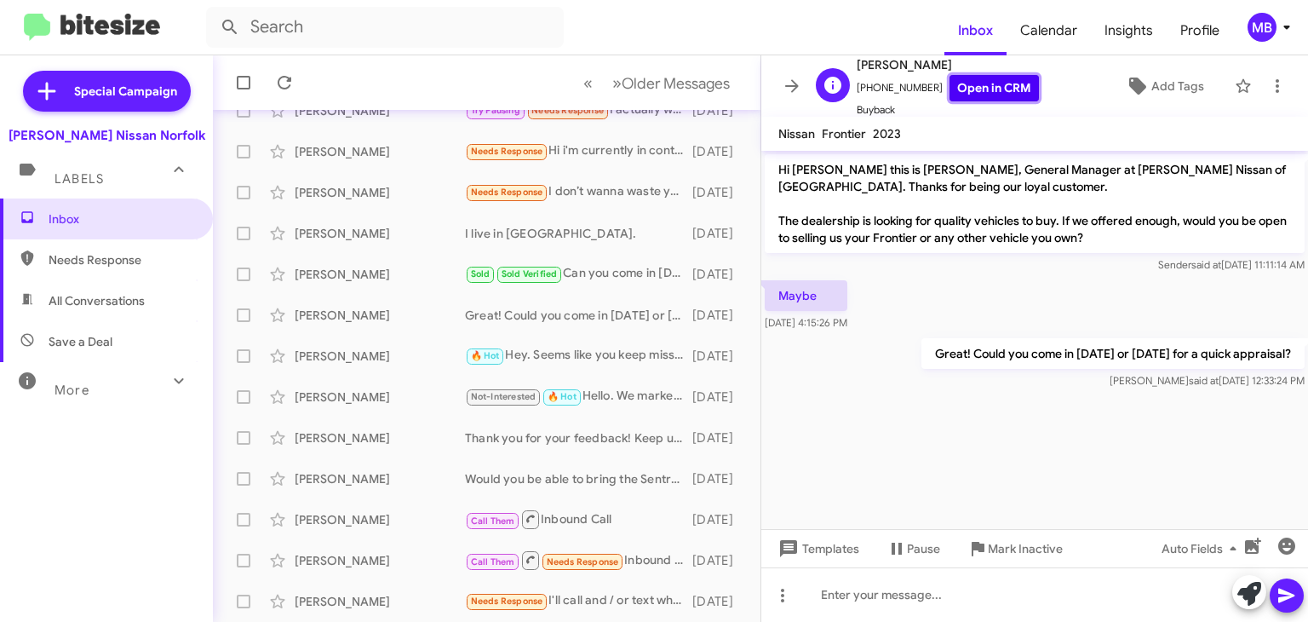
click at [980, 95] on link "Open in CRM" at bounding box center [994, 88] width 89 height 26
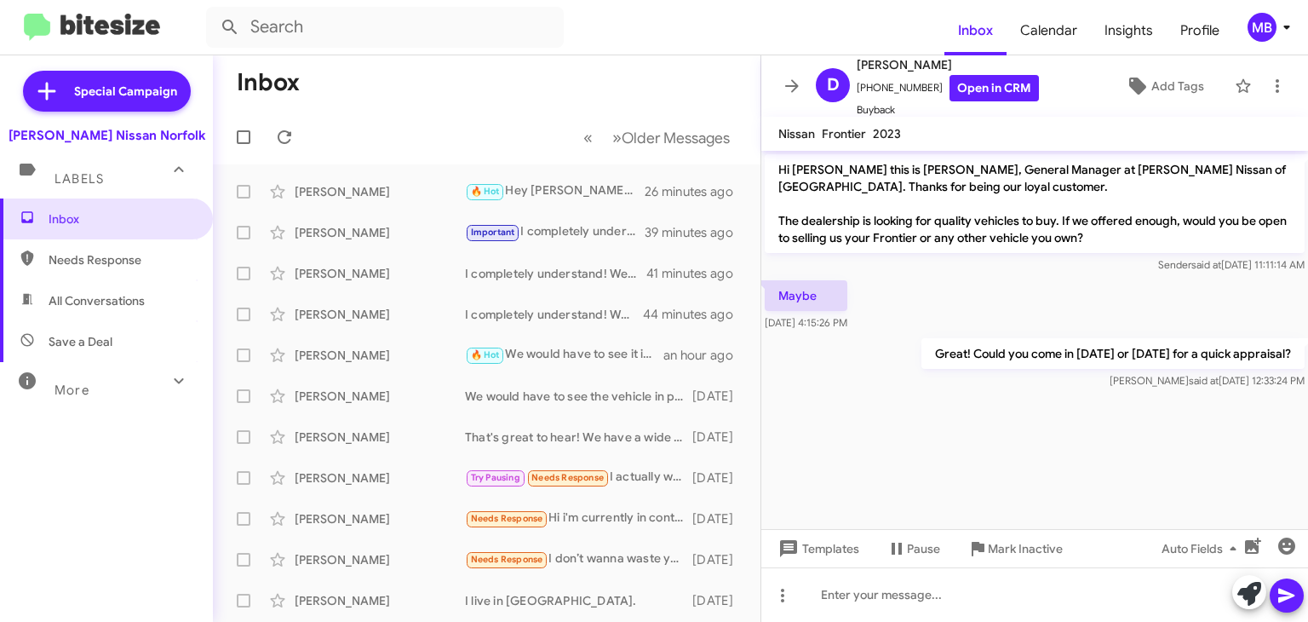
click at [58, 342] on span "Save a Deal" at bounding box center [81, 341] width 64 height 17
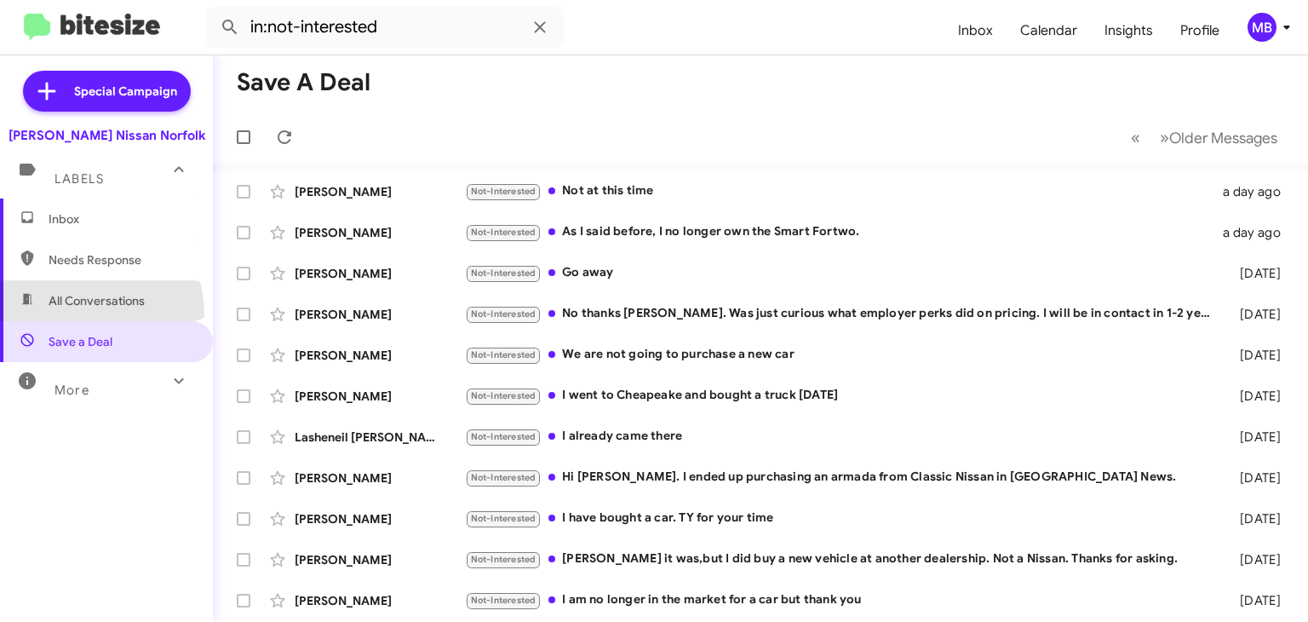
click at [61, 315] on span "All Conversations" at bounding box center [106, 300] width 213 height 41
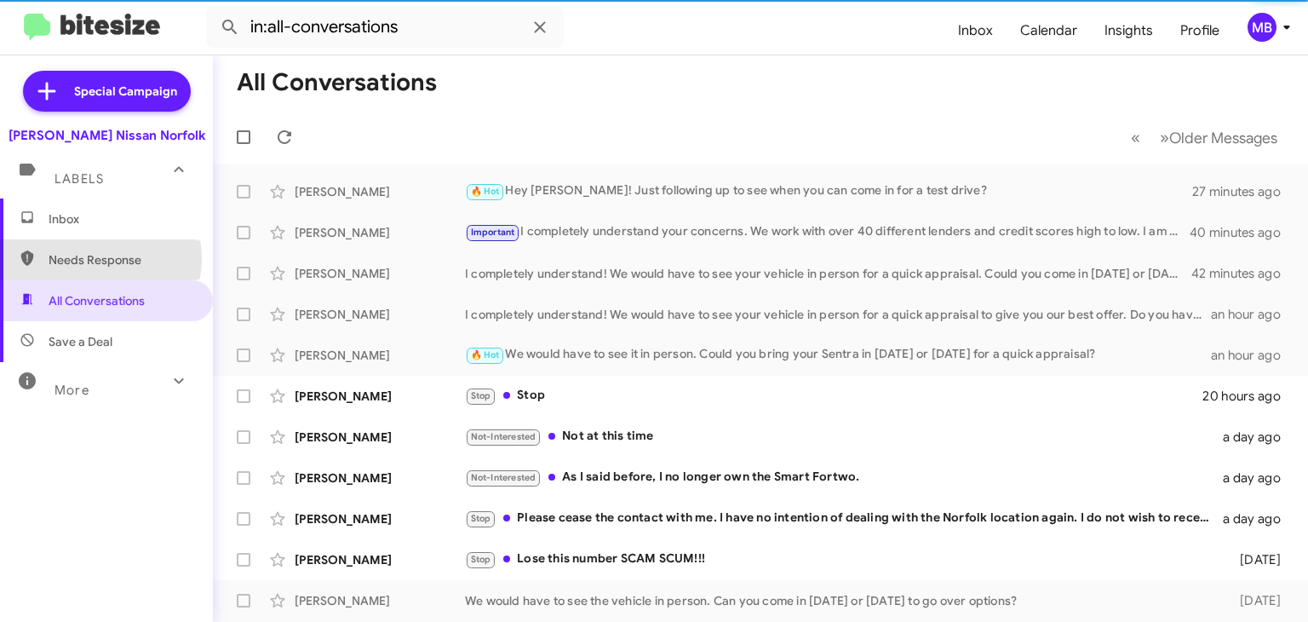
click at [94, 258] on span "Needs Response" at bounding box center [121, 259] width 145 height 17
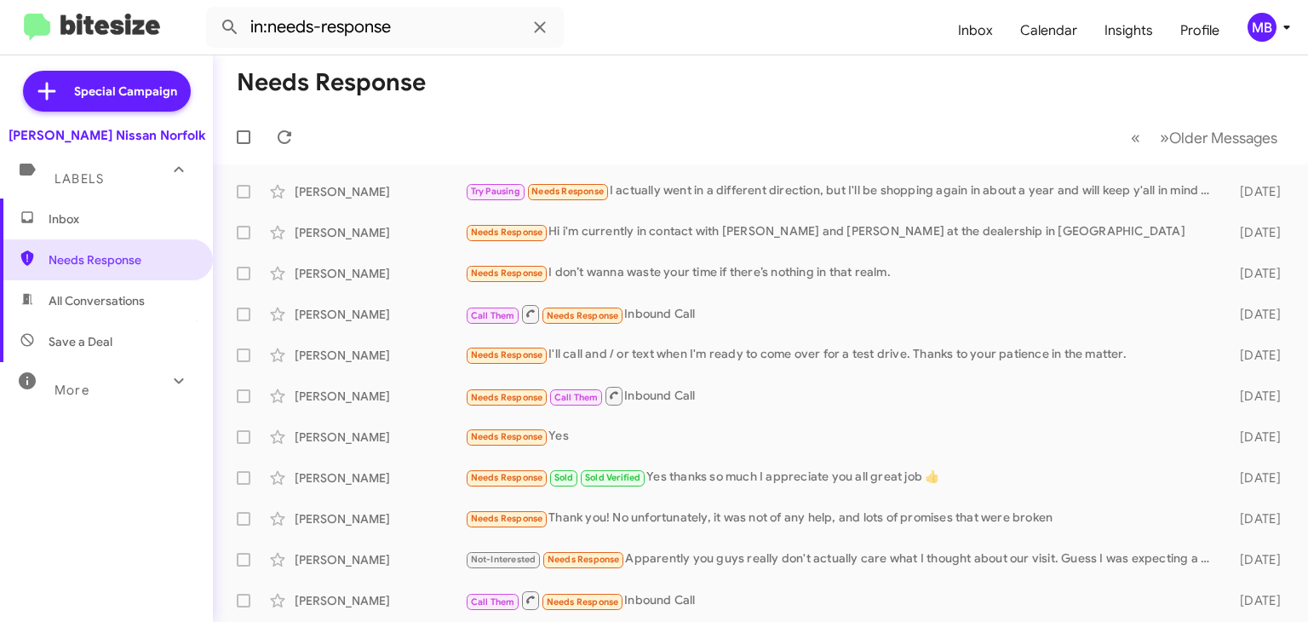
click at [75, 284] on span "All Conversations" at bounding box center [106, 300] width 213 height 41
type input "in:all-conversations"
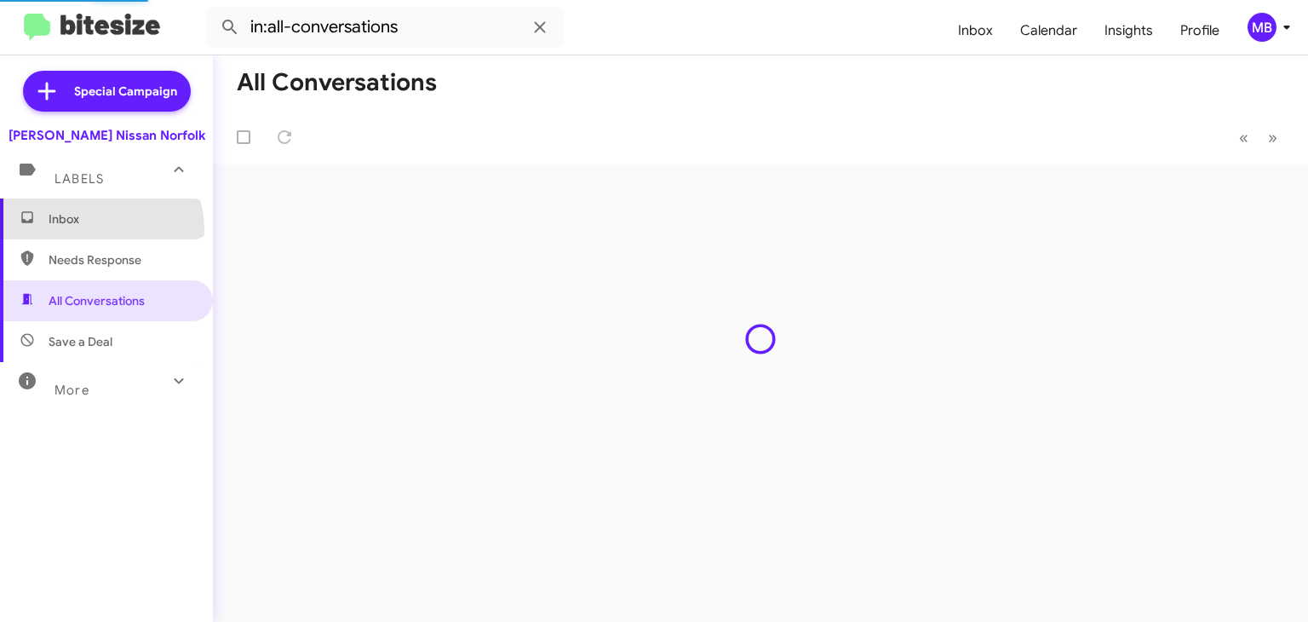
click at [100, 229] on span "Inbox" at bounding box center [106, 218] width 213 height 41
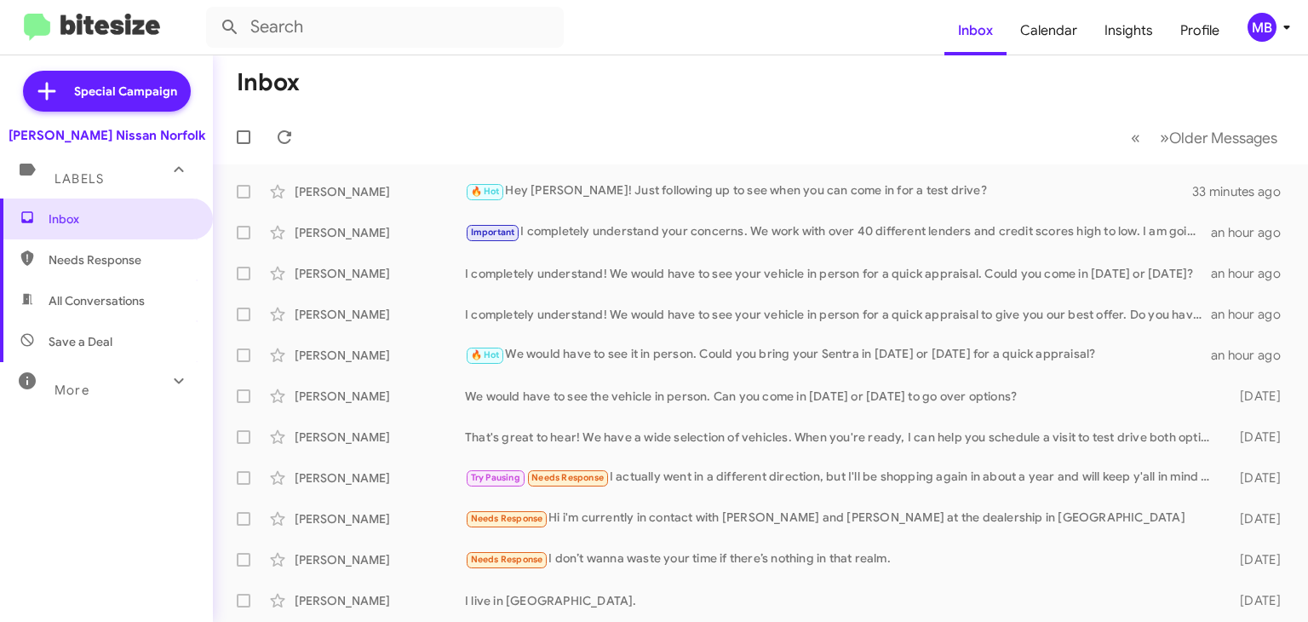
click at [1270, 25] on div "MB" at bounding box center [1262, 27] width 29 height 29
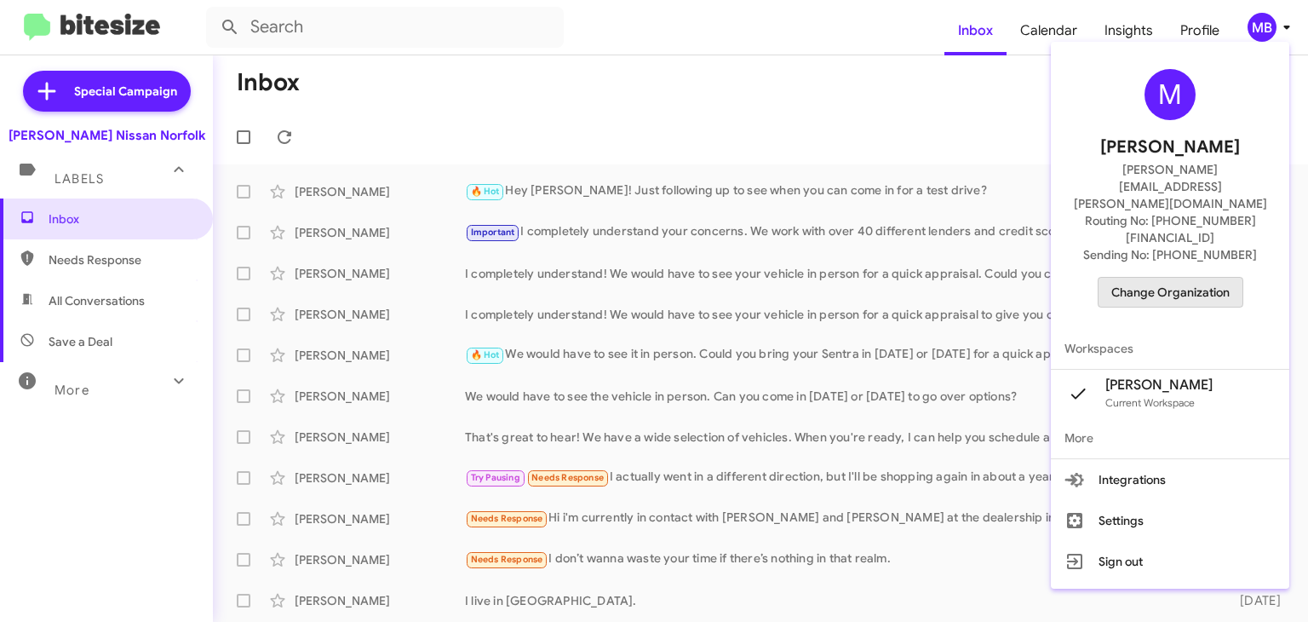
click at [1174, 278] on span "Change Organization" at bounding box center [1171, 292] width 118 height 29
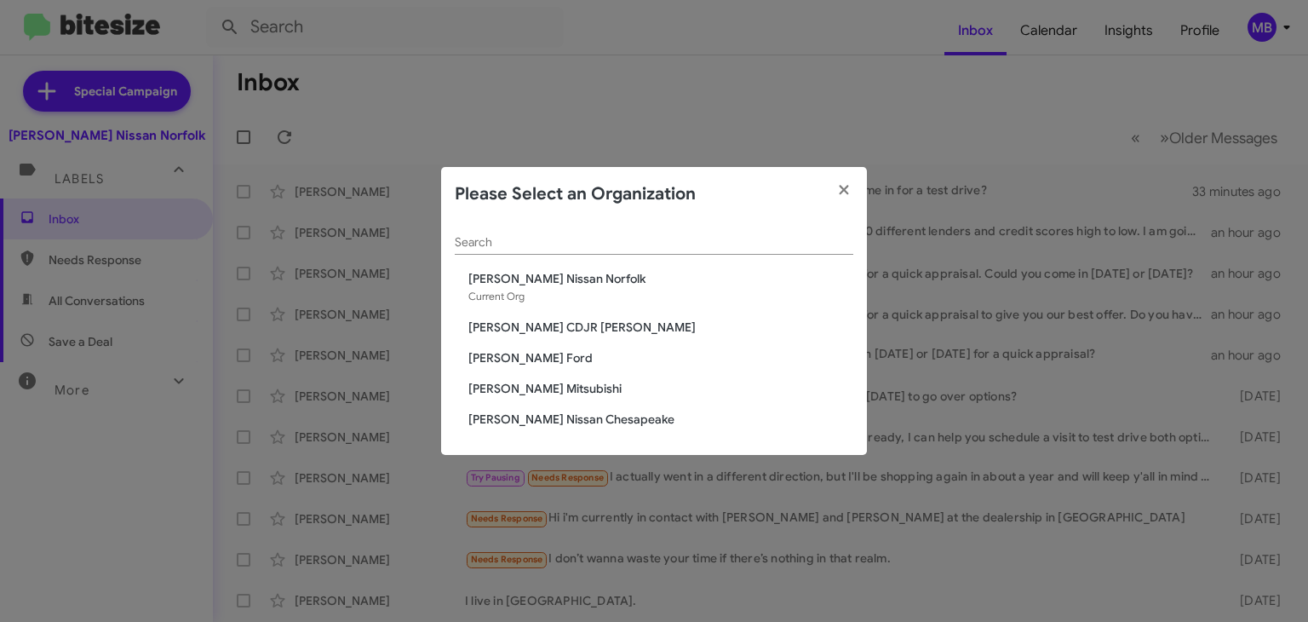
click at [617, 324] on span "[PERSON_NAME] CDJR [PERSON_NAME]" at bounding box center [660, 327] width 385 height 17
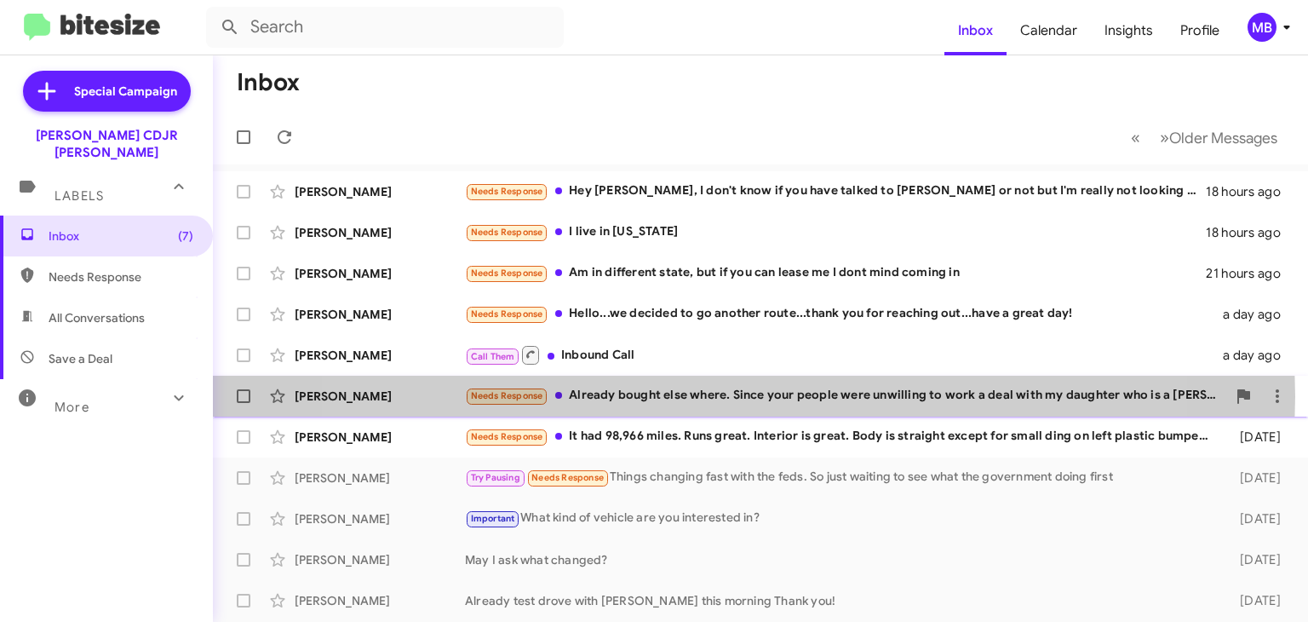
click at [700, 396] on div "Needs Response Already bought else where. Since your people were unwilling to w…" at bounding box center [845, 396] width 761 height 20
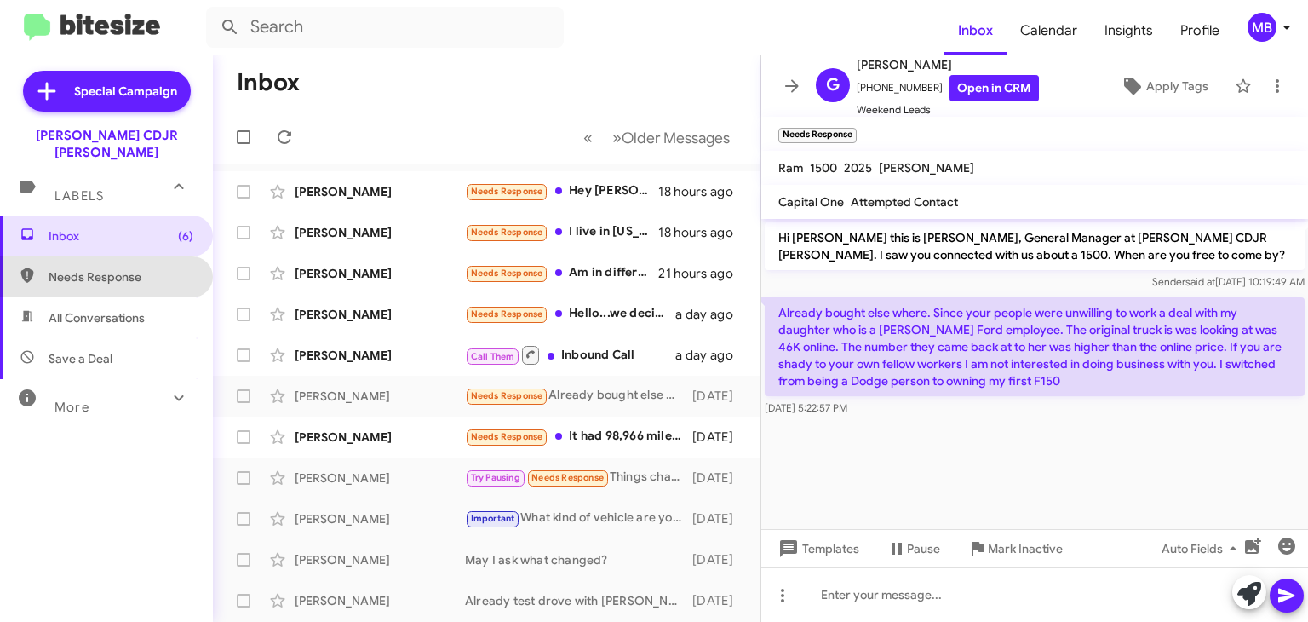
click at [121, 256] on span "Needs Response" at bounding box center [106, 276] width 213 height 41
type input "in:needs-response"
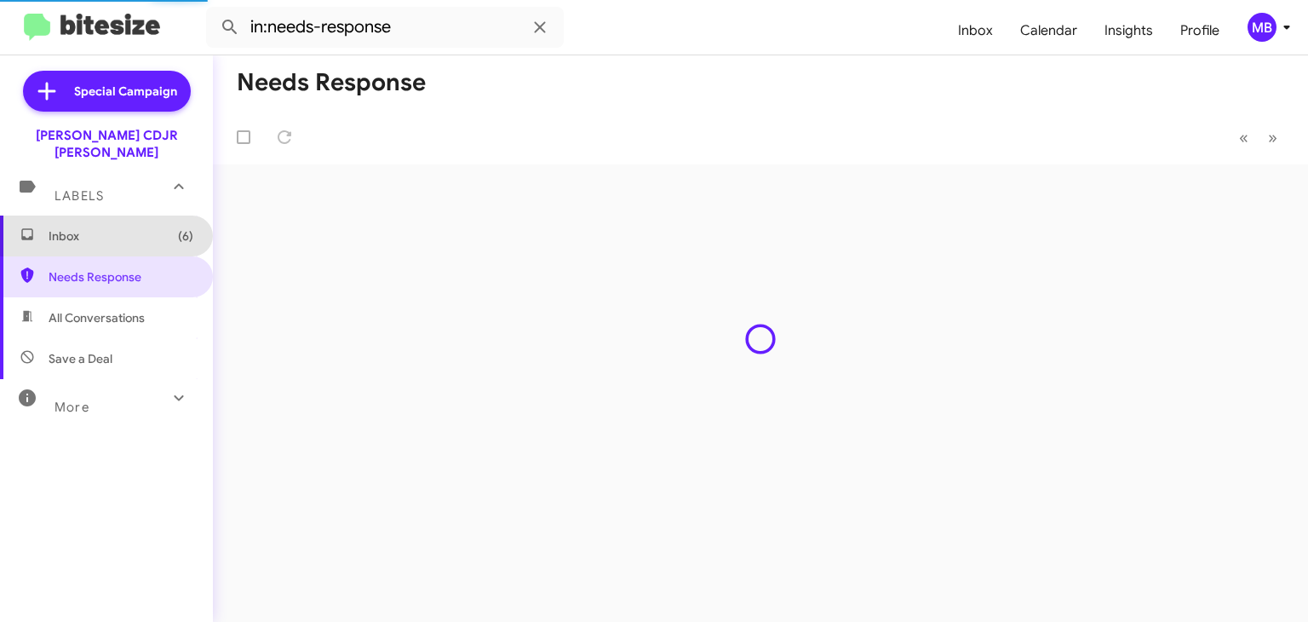
click at [124, 227] on span "Inbox (6)" at bounding box center [121, 235] width 145 height 17
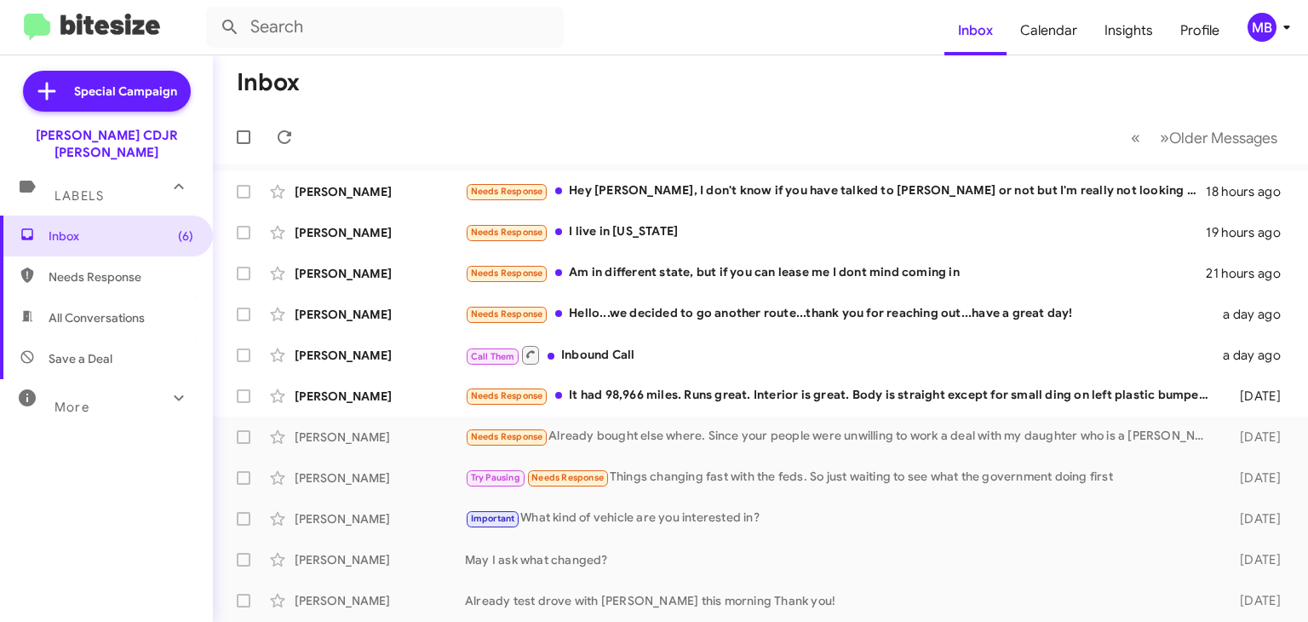
click at [1256, 35] on div "MB" at bounding box center [1262, 27] width 29 height 29
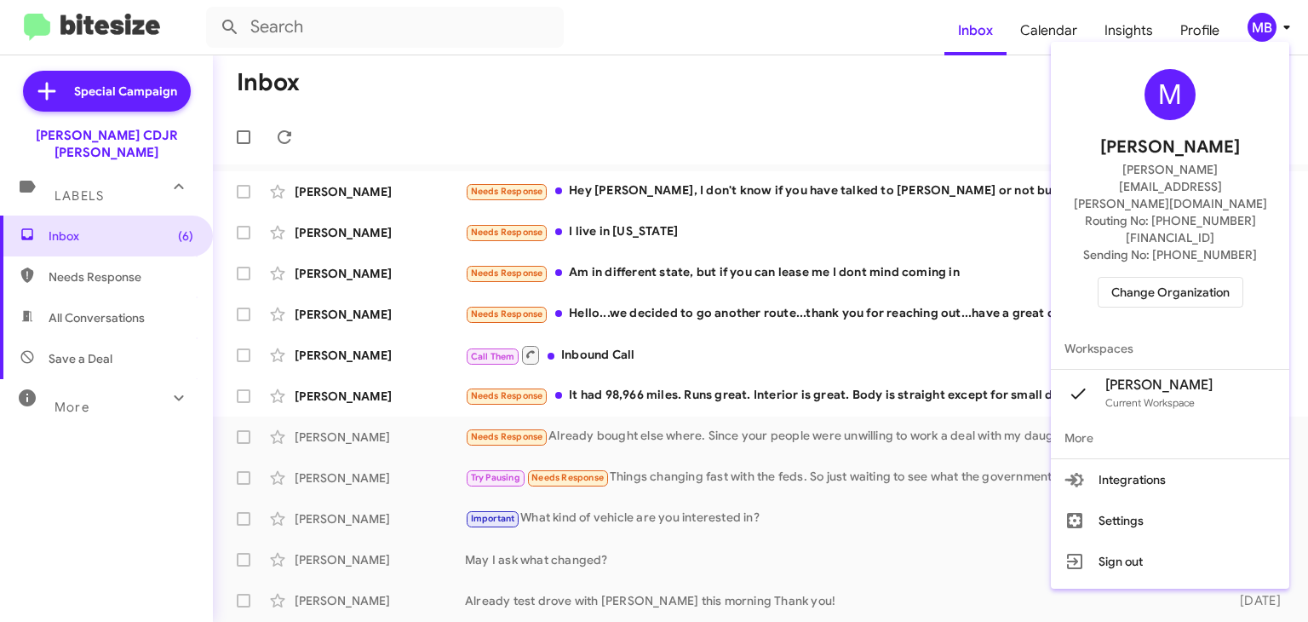
click at [1164, 278] on span "Change Organization" at bounding box center [1171, 292] width 118 height 29
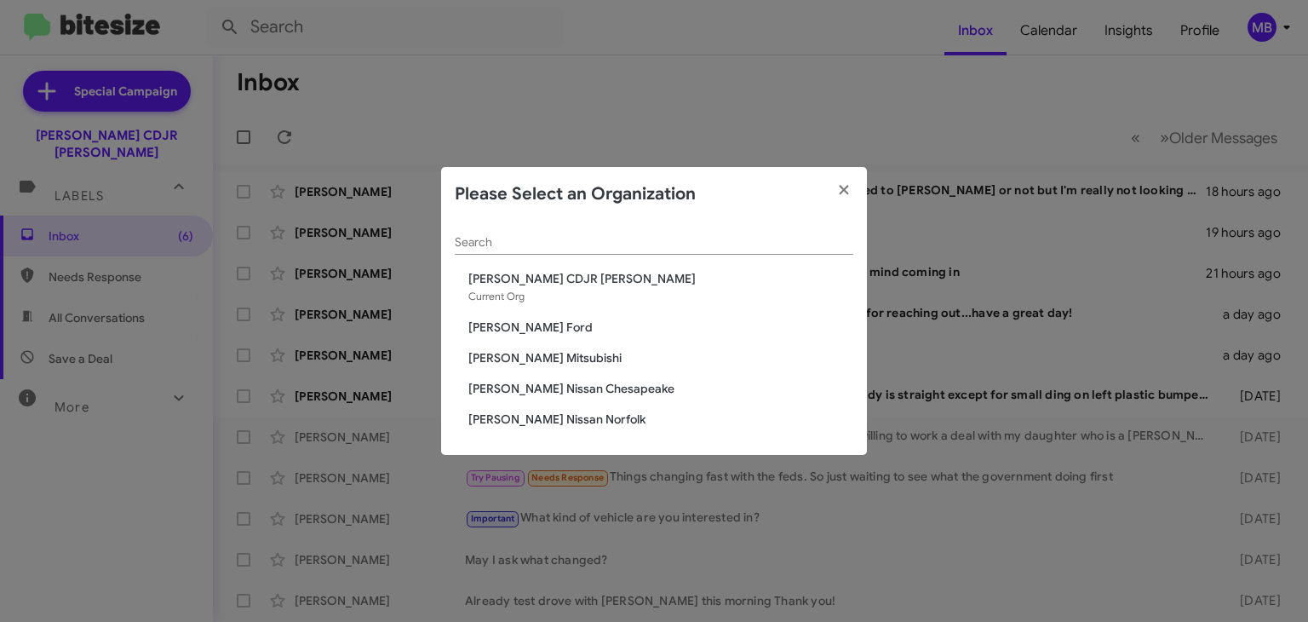
click at [574, 417] on span "[PERSON_NAME] Nissan Norfolk" at bounding box center [660, 419] width 385 height 17
